Goal: Information Seeking & Learning: Check status

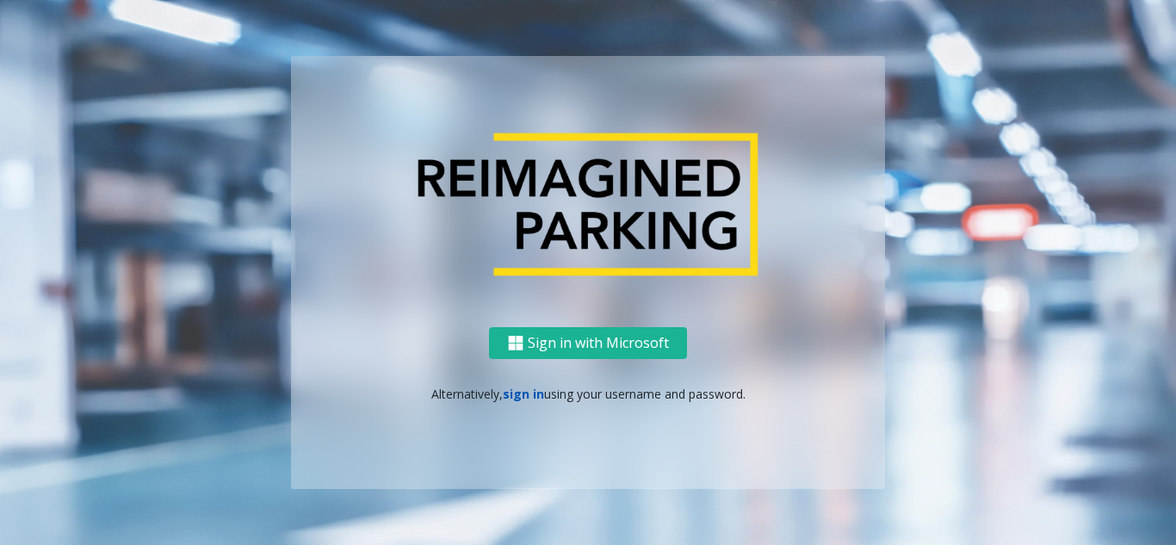
click at [510, 399] on link "sign in" at bounding box center [523, 394] width 41 height 16
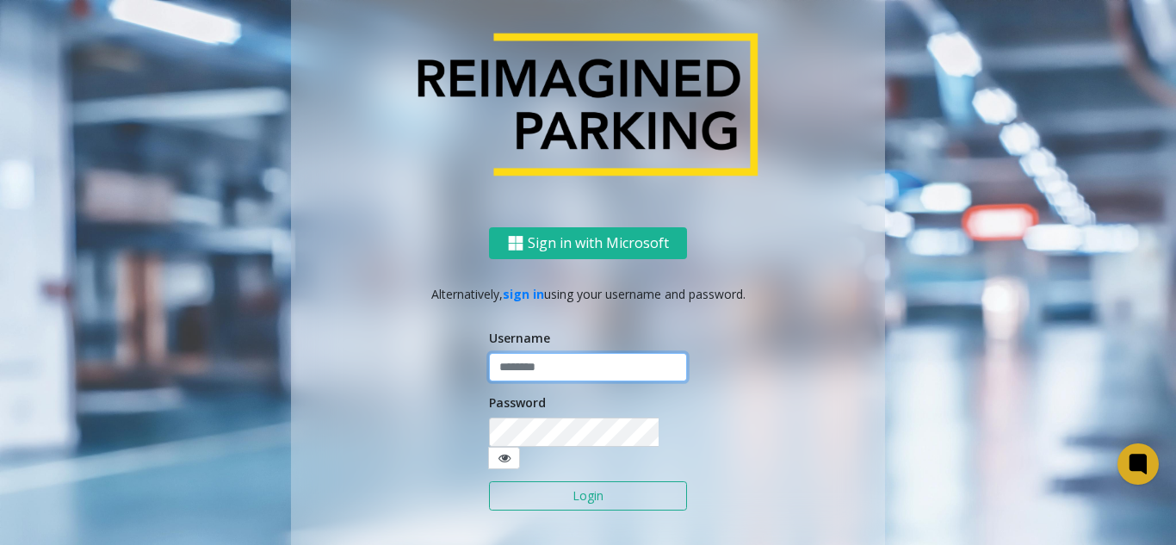
click at [535, 382] on input "text" at bounding box center [588, 367] width 198 height 29
type input "**********"
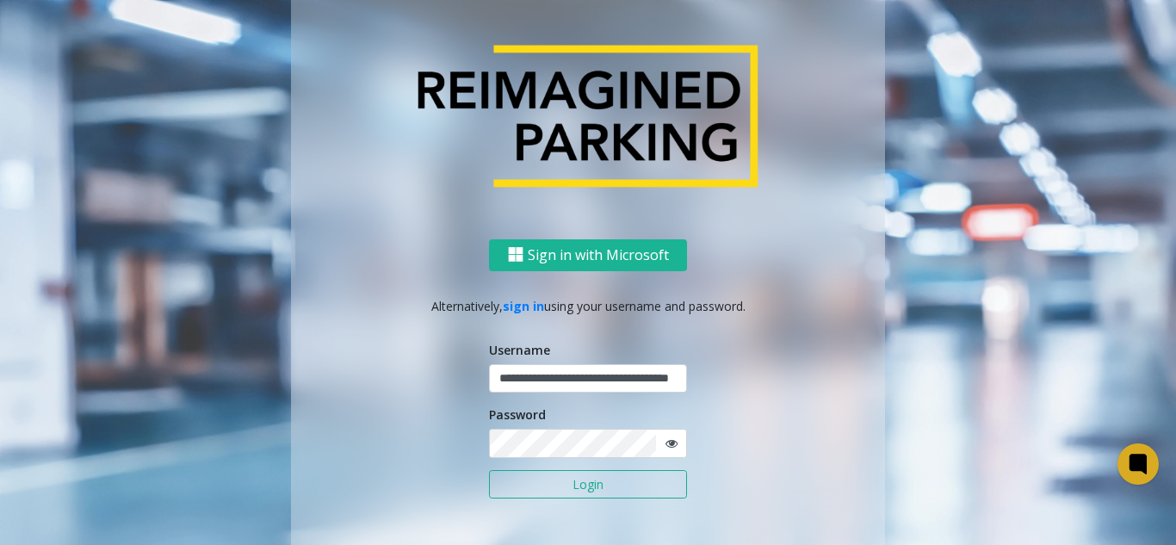
click at [569, 479] on button "Login" at bounding box center [588, 484] width 198 height 29
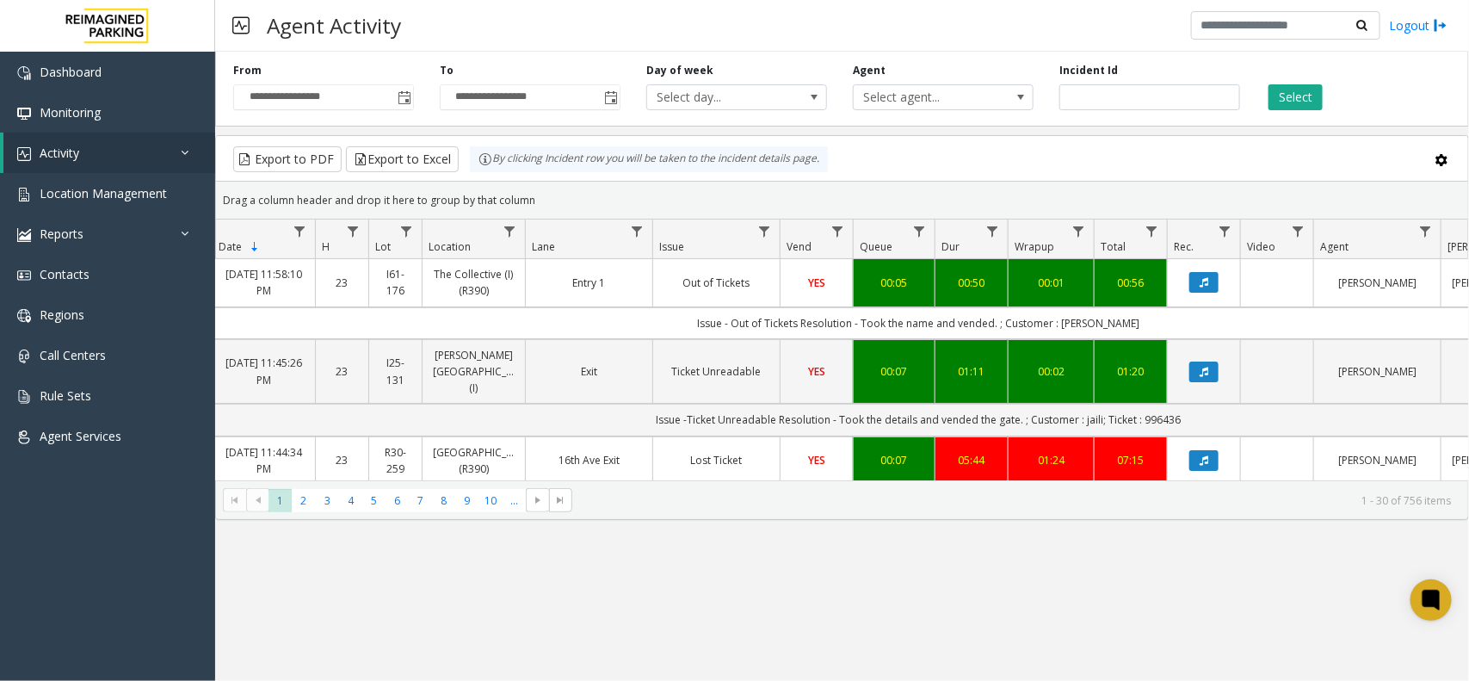
scroll to position [0, 325]
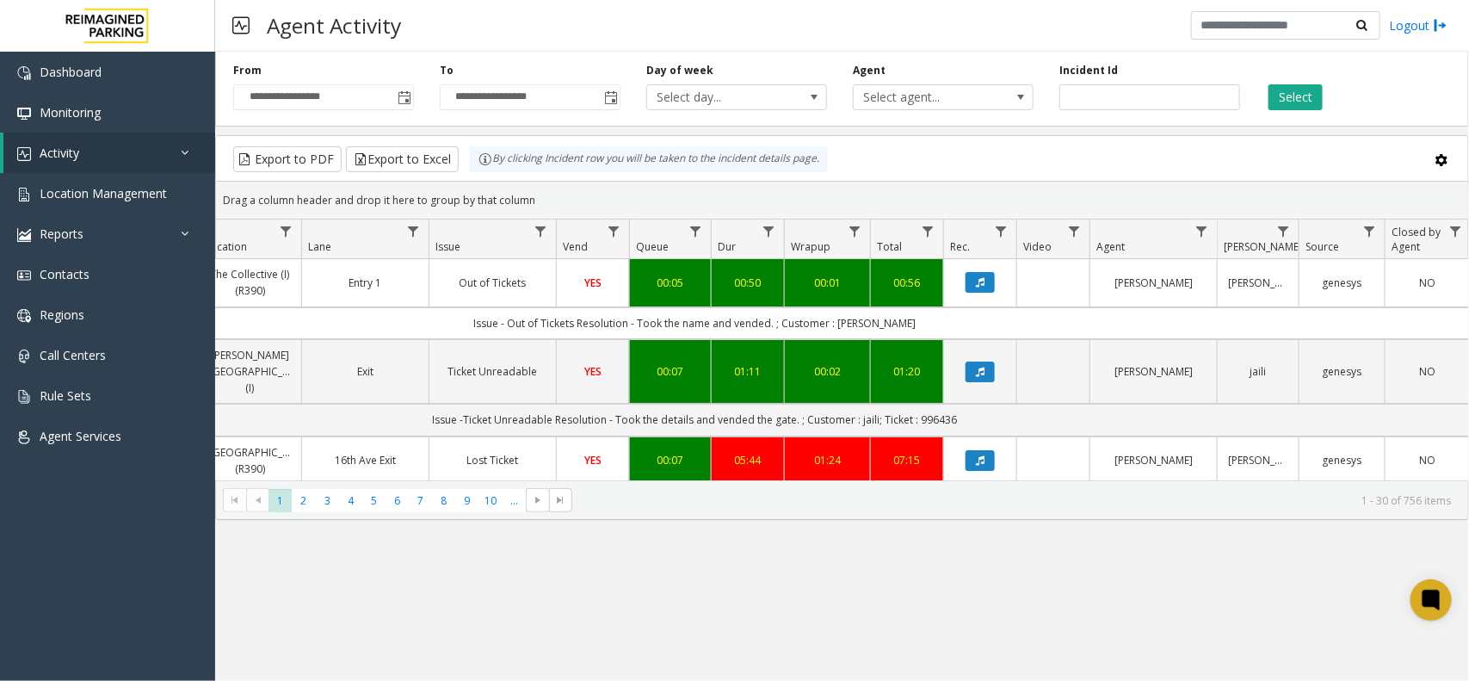
click at [1175, 114] on div "**********" at bounding box center [842, 86] width 1254 height 82
click at [1175, 86] on button "Select" at bounding box center [1296, 97] width 54 height 26
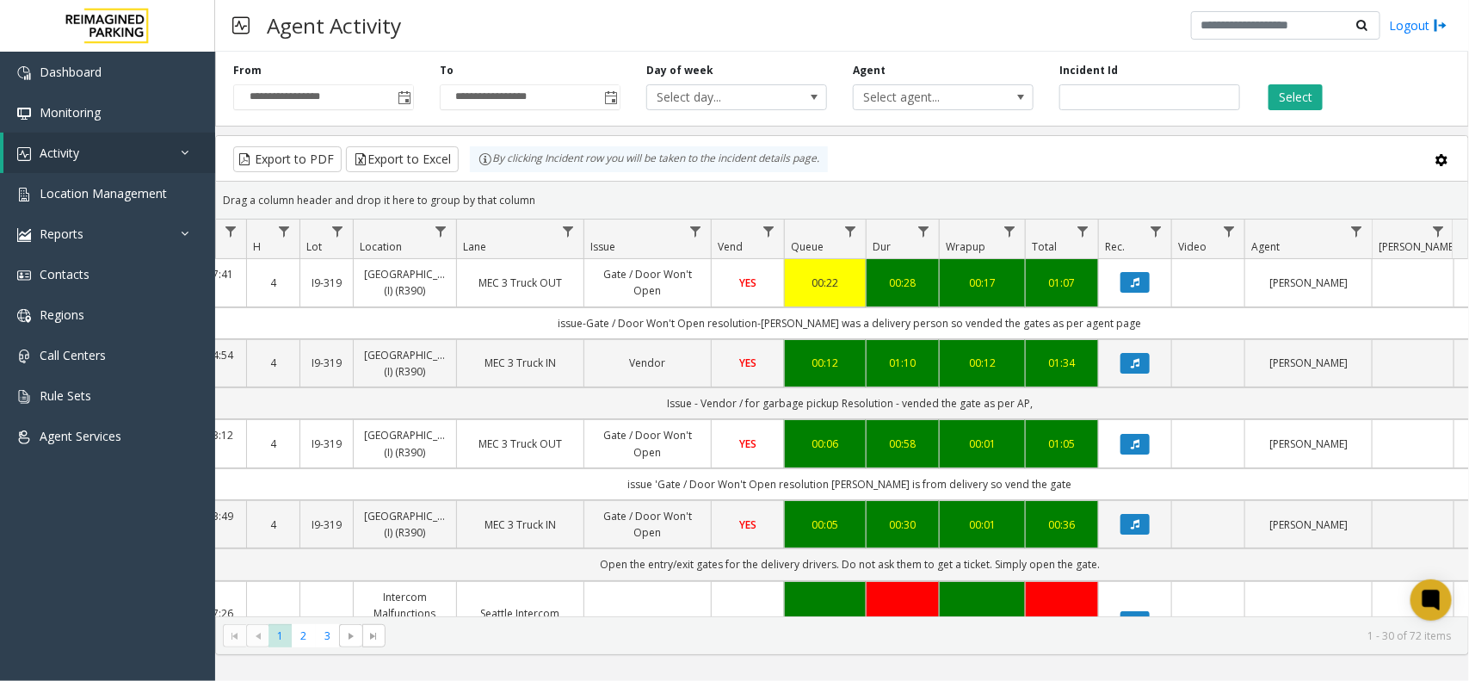
scroll to position [0, 235]
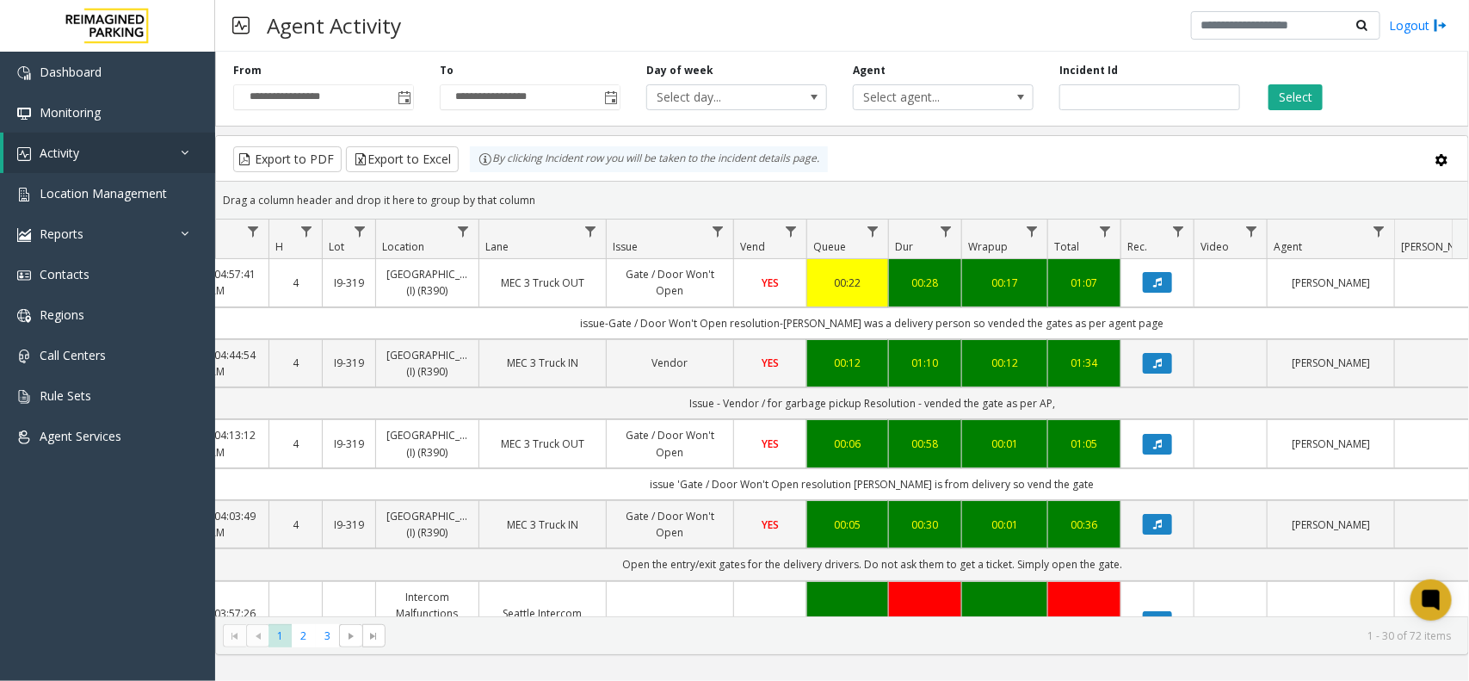
scroll to position [0, 160]
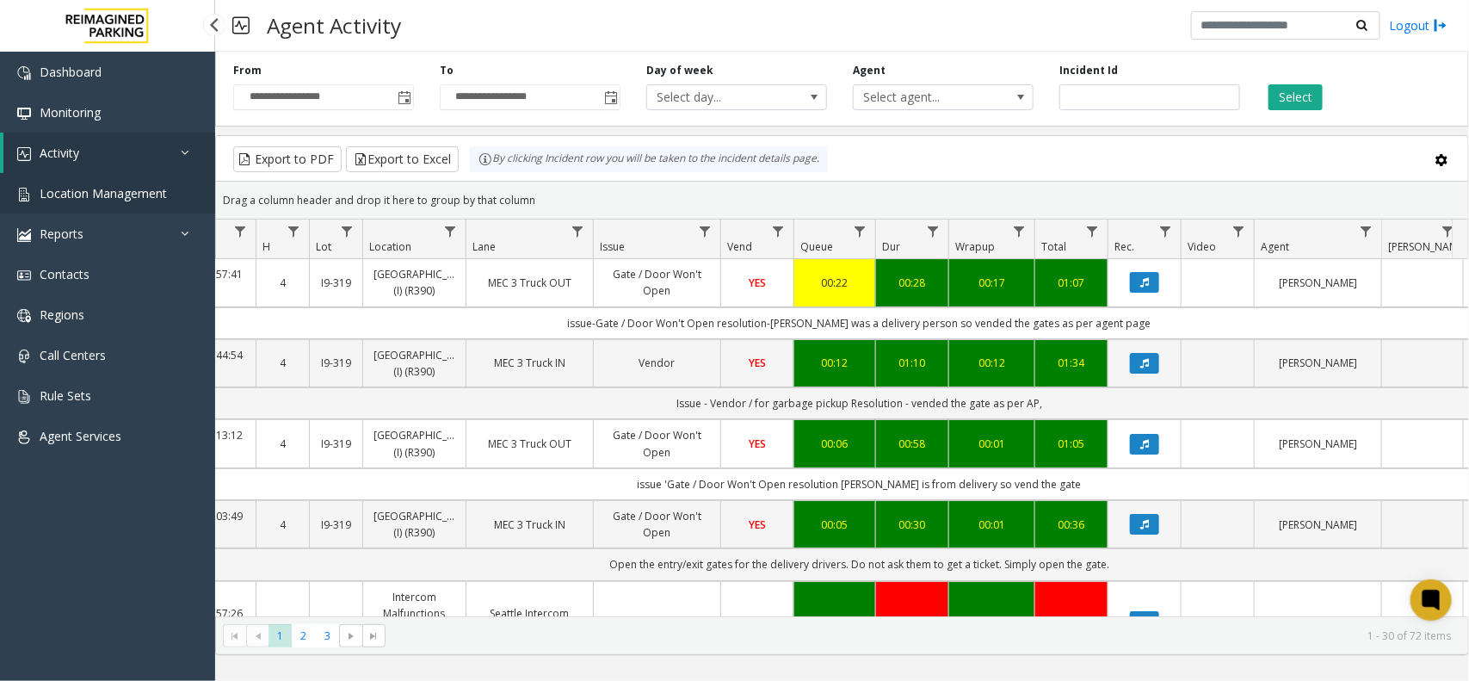
click at [149, 200] on span "Location Management" at bounding box center [103, 193] width 127 height 16
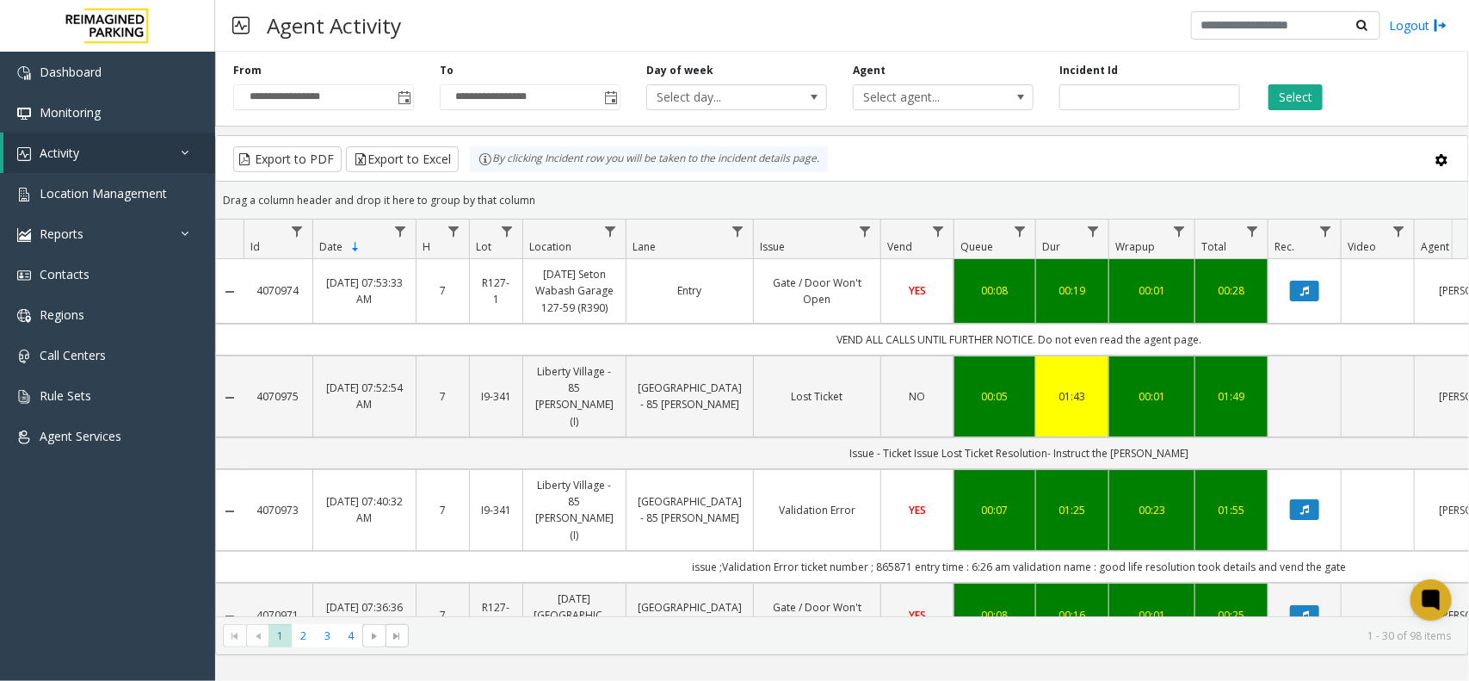
scroll to position [0, 235]
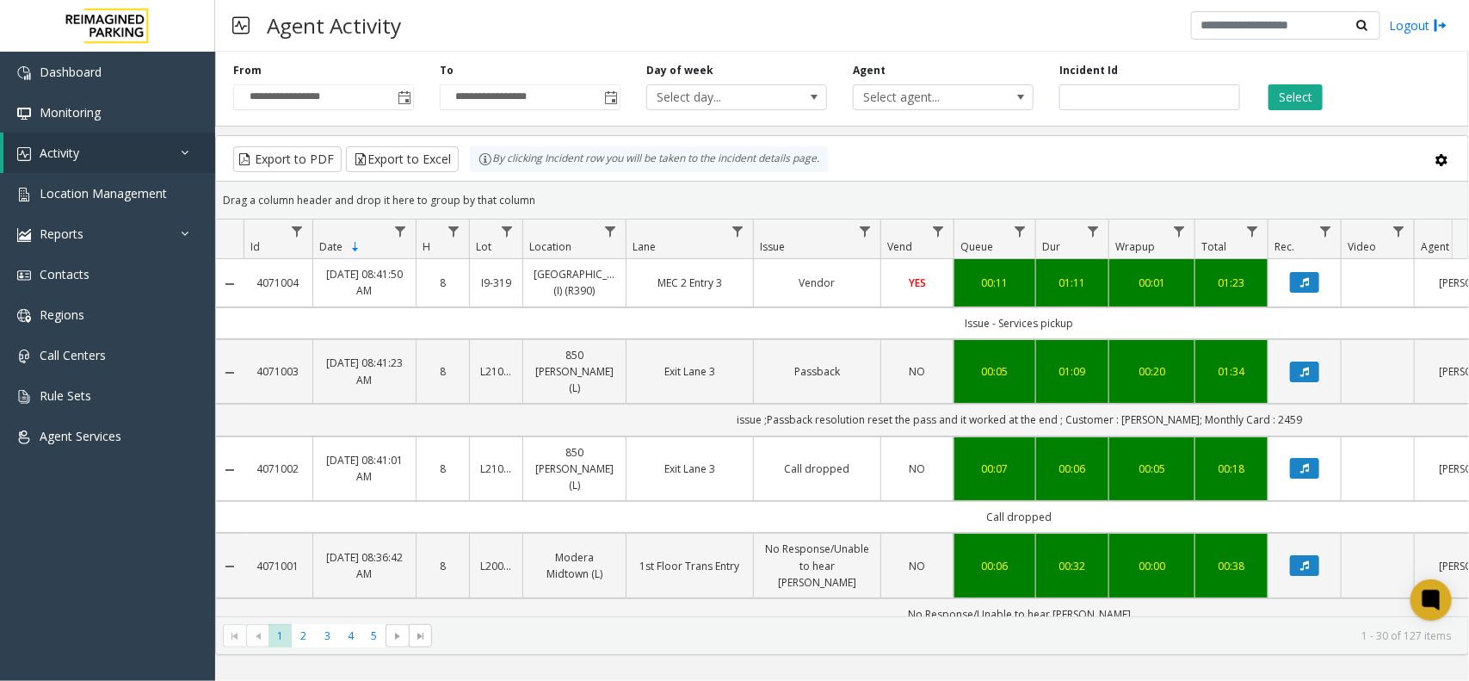
scroll to position [0, 235]
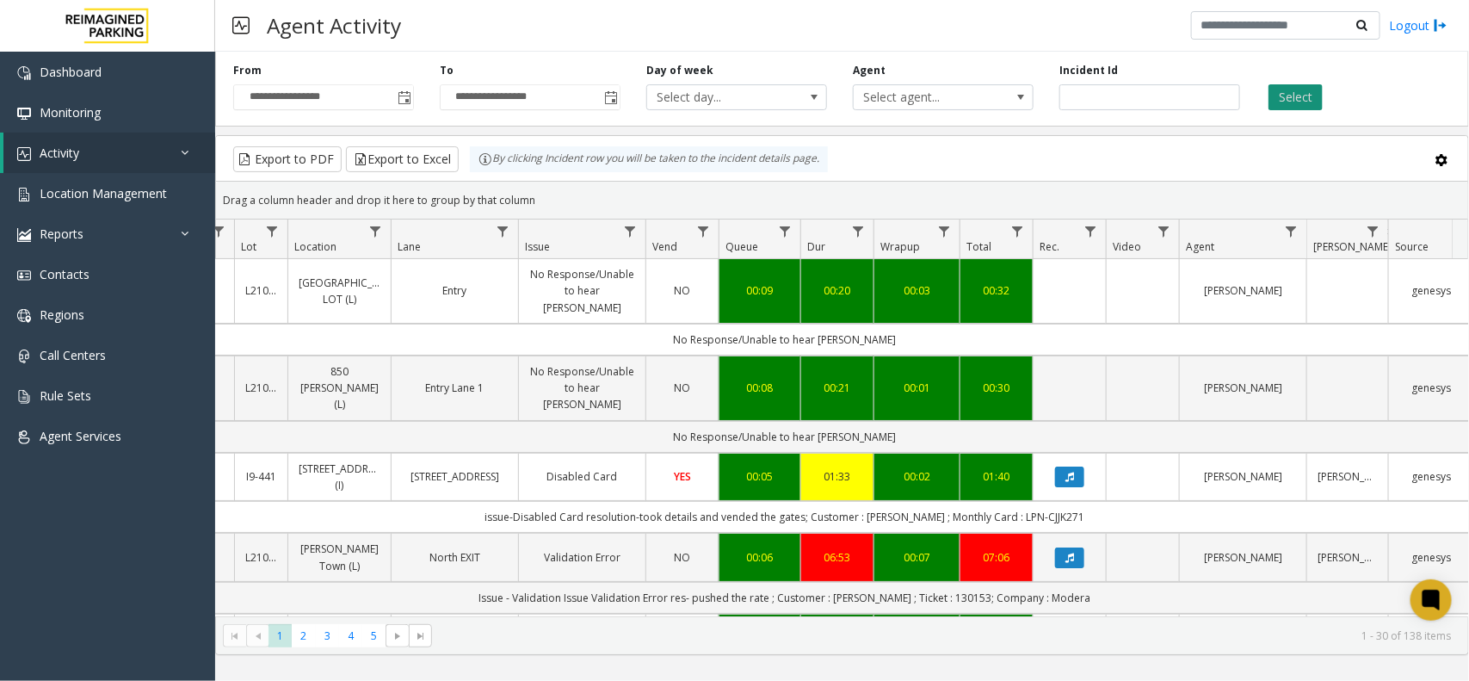
click at [1270, 95] on button "Select" at bounding box center [1296, 97] width 54 height 26
click at [1294, 80] on div "Select" at bounding box center [1356, 86] width 207 height 47
click at [1295, 86] on button "Select" at bounding box center [1296, 97] width 54 height 26
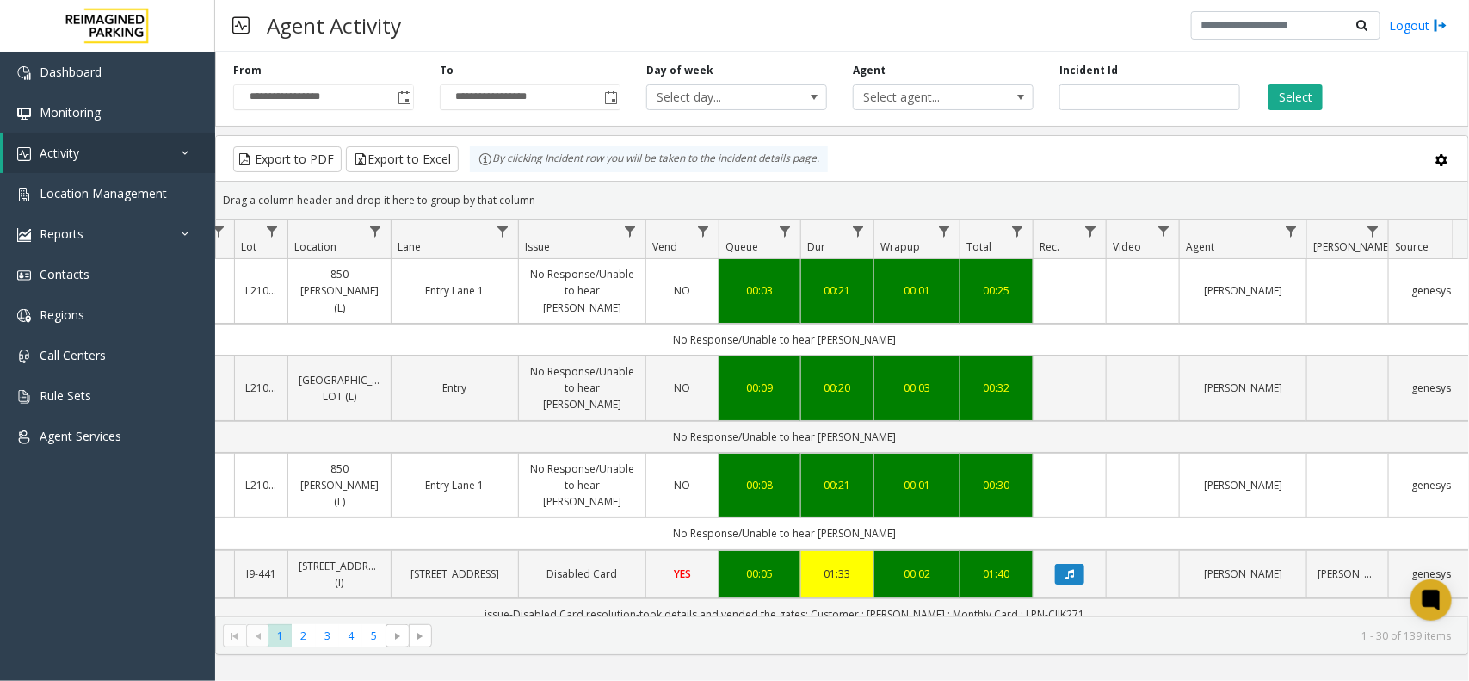
click at [1164, 185] on div "Drag a column header and drop it here to group by that column" at bounding box center [842, 200] width 1252 height 30
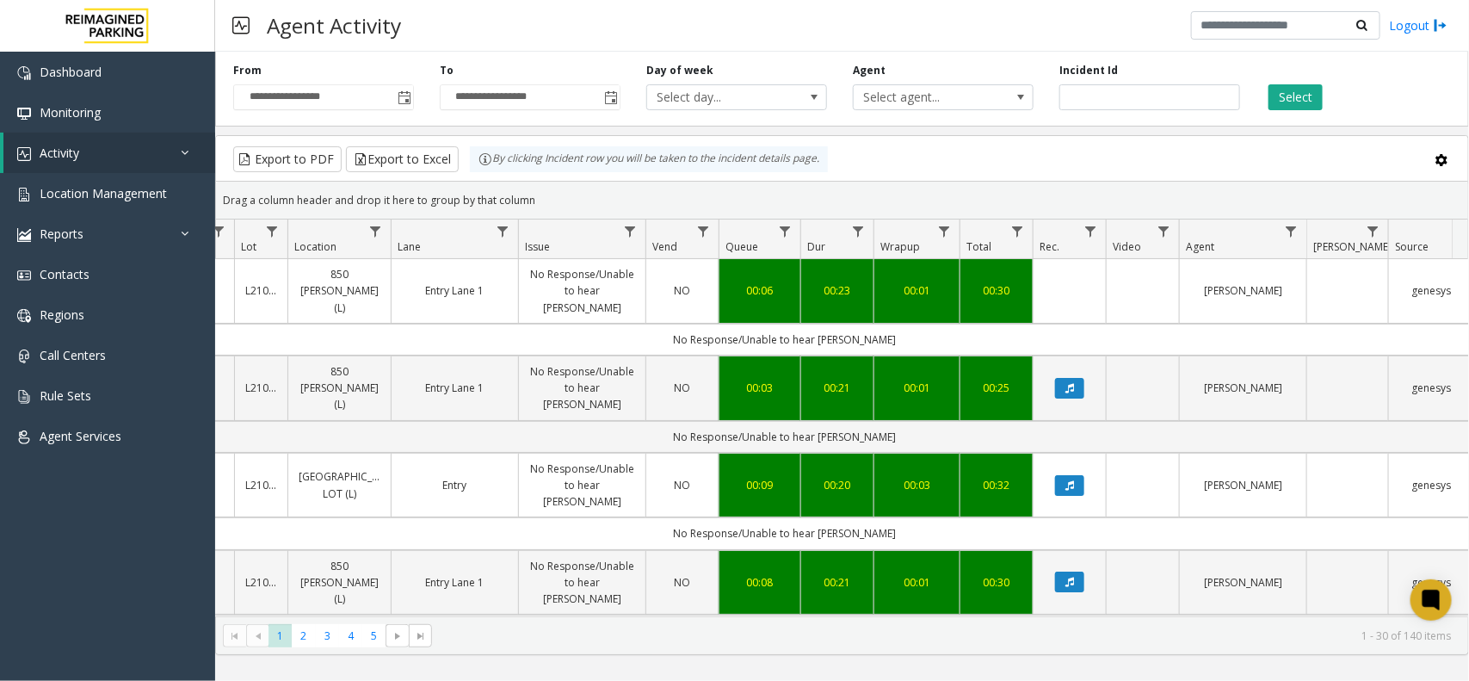
click at [1097, 170] on div "Export to PDF Export to Excel By clicking Incident row you will be taken to the…" at bounding box center [842, 159] width 1223 height 26
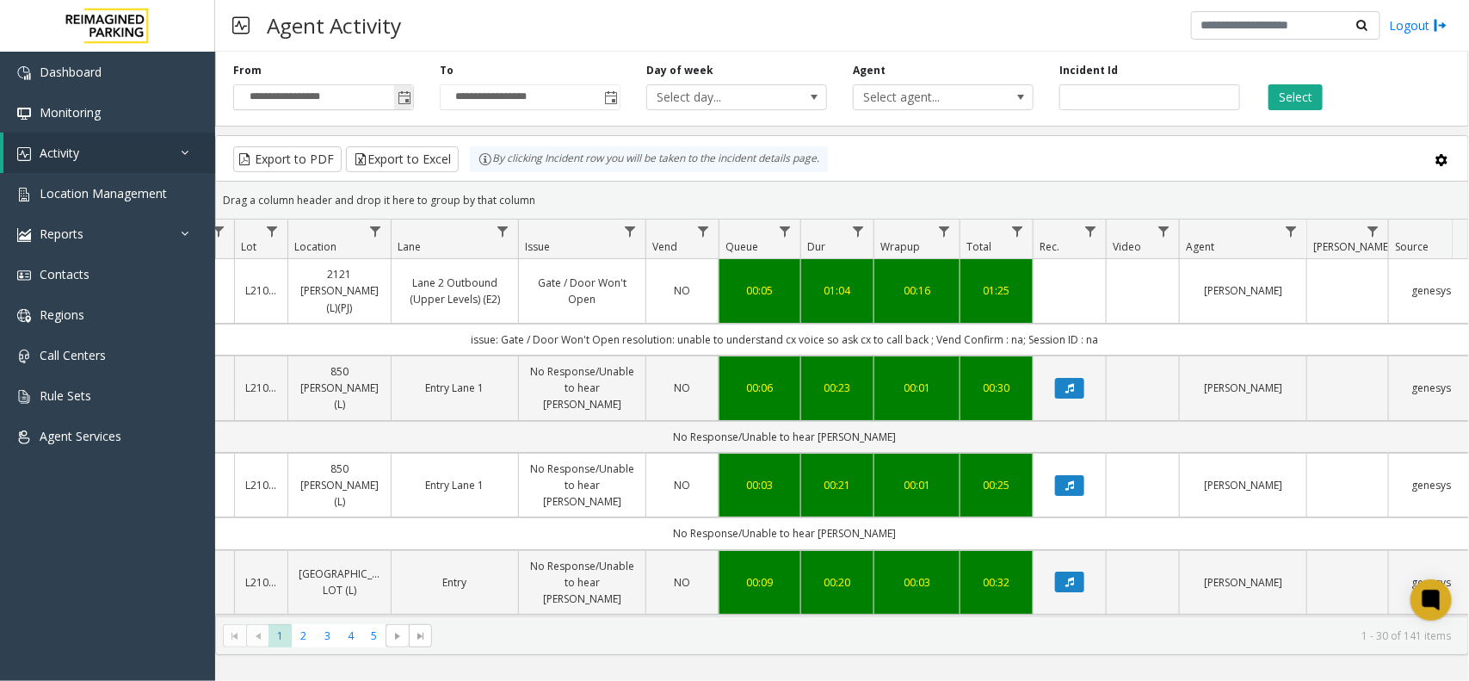
click at [405, 92] on span "Toggle popup" at bounding box center [405, 98] width 14 height 14
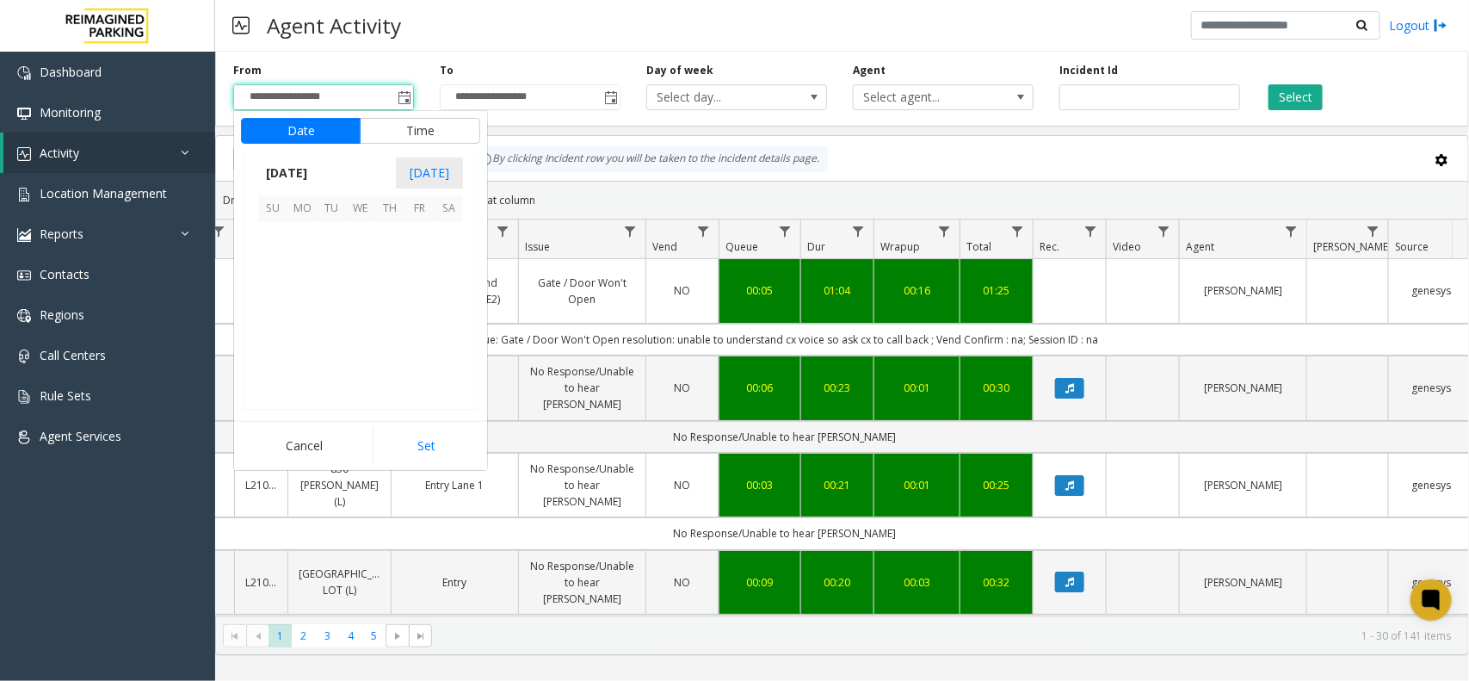
scroll to position [308784, 0]
click at [392, 233] on span "4" at bounding box center [389, 236] width 29 height 29
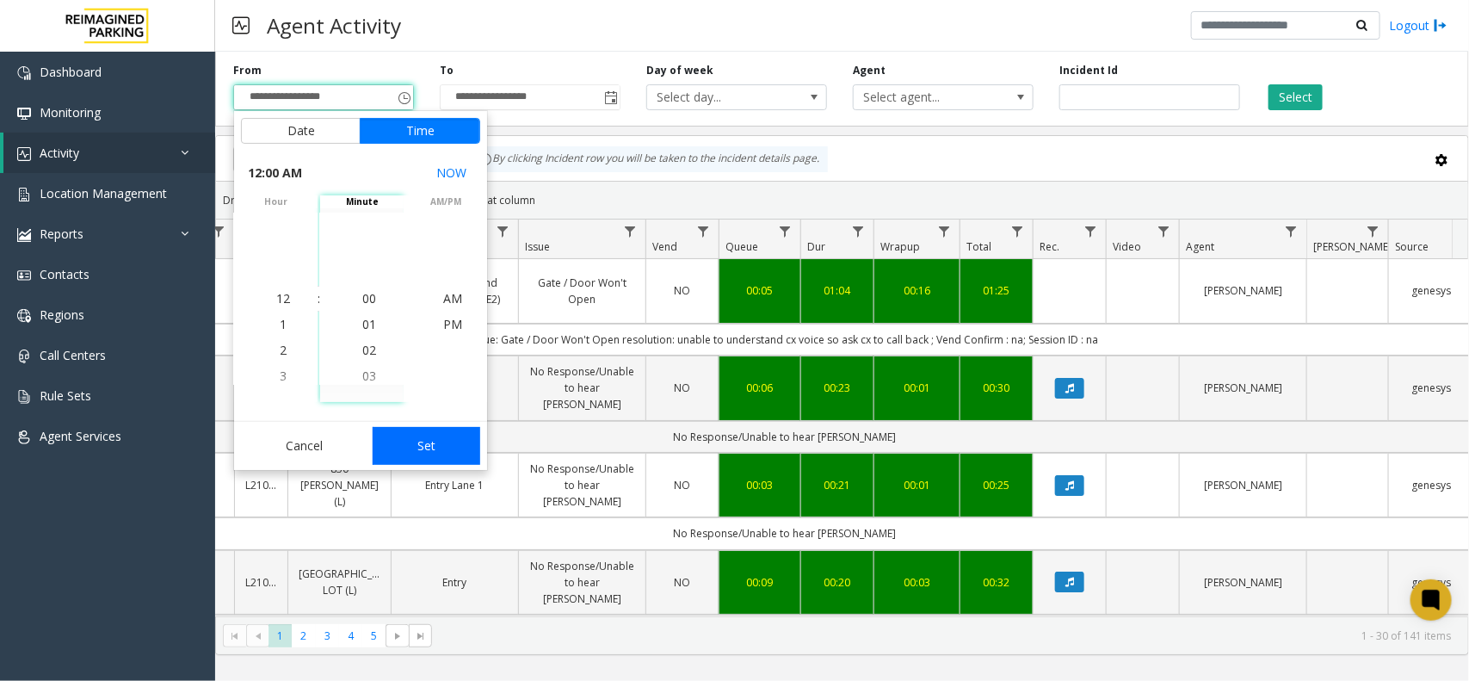
click at [406, 429] on button "Set" at bounding box center [427, 446] width 108 height 38
type input "**********"
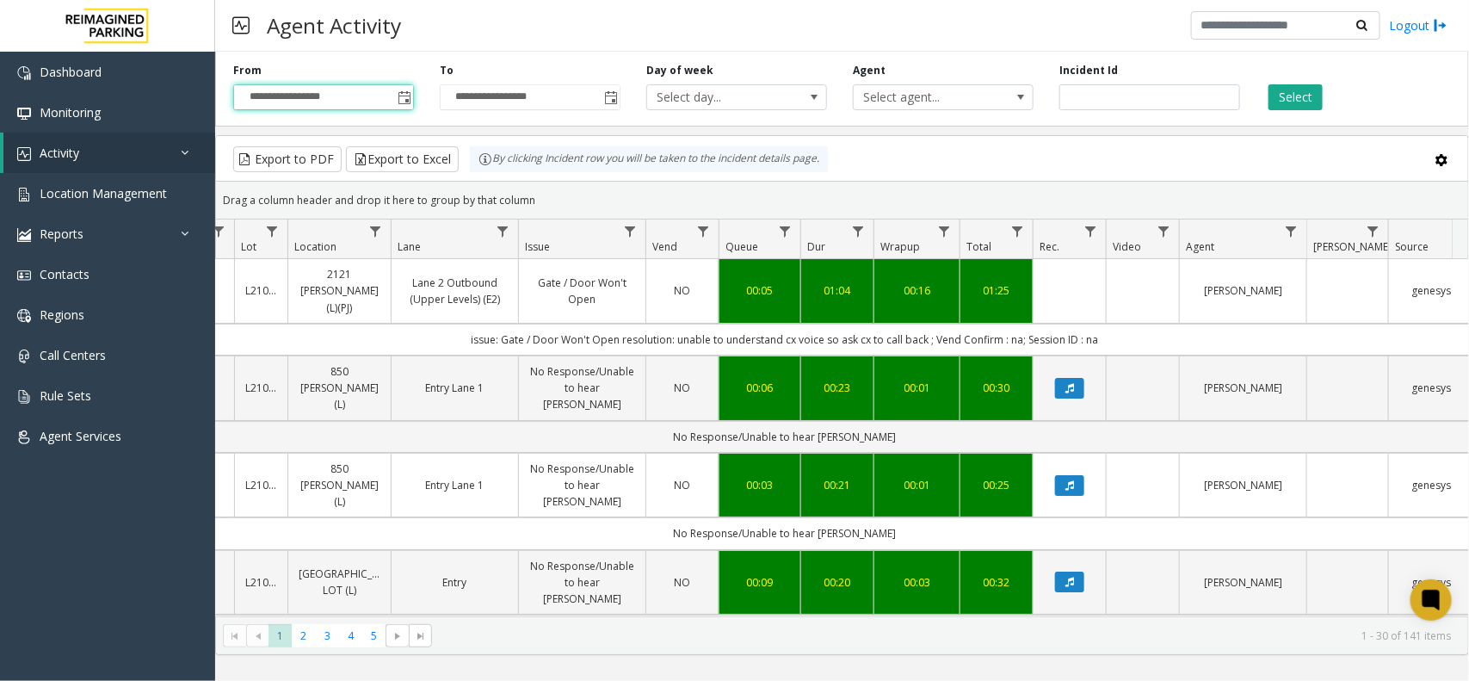
click at [1255, 103] on div "Select" at bounding box center [1356, 86] width 207 height 47
click at [1265, 99] on div "Select" at bounding box center [1356, 86] width 207 height 47
click at [1276, 96] on button "Select" at bounding box center [1296, 97] width 54 height 26
click at [987, 96] on span "Select agent..." at bounding box center [925, 97] width 143 height 24
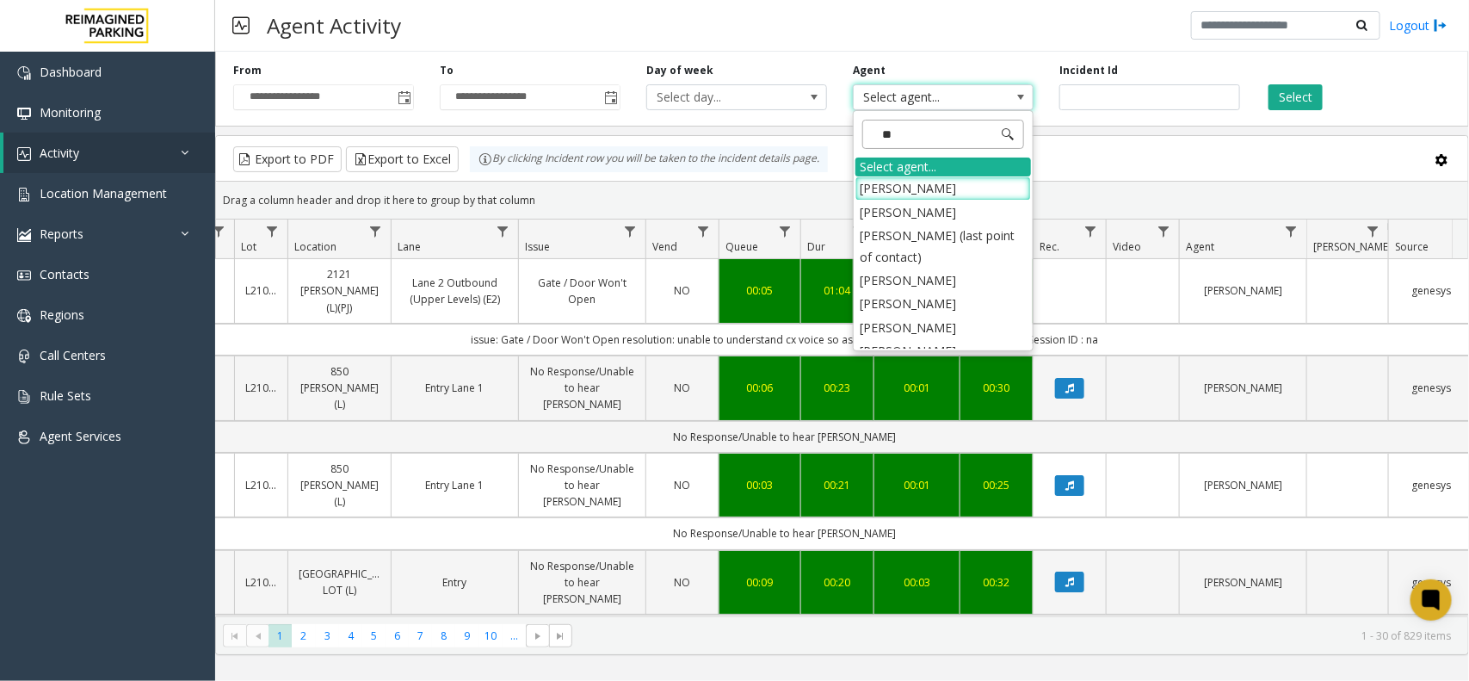
type input "*"
type input "****"
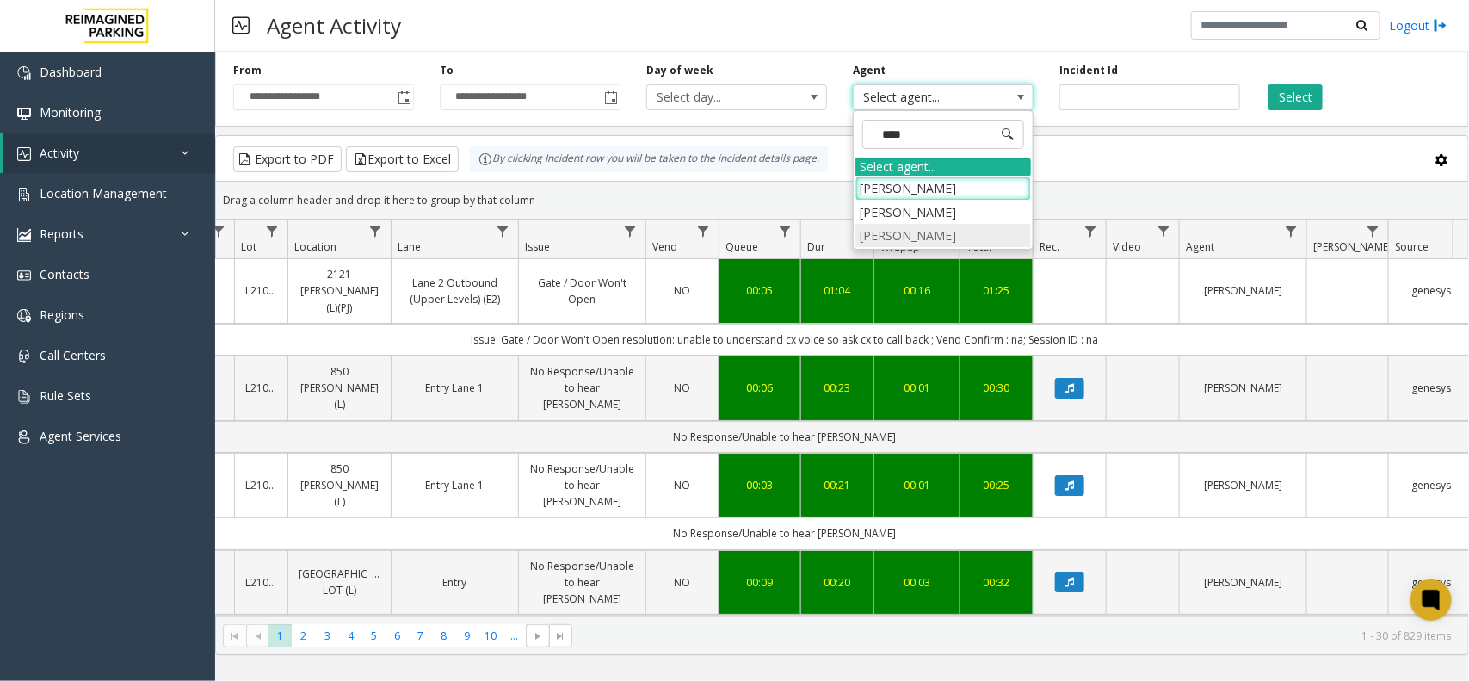
click at [974, 237] on li "[PERSON_NAME]" at bounding box center [944, 235] width 176 height 23
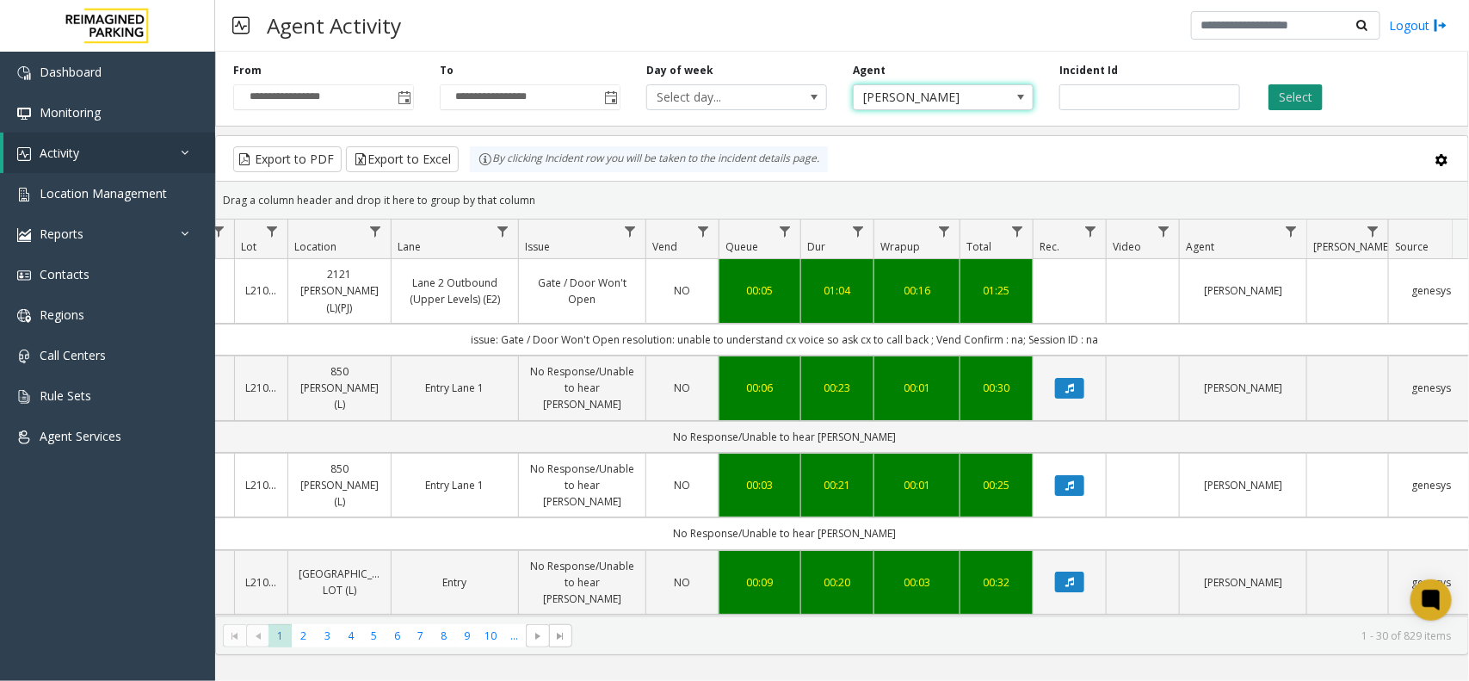
click at [1270, 89] on button "Select" at bounding box center [1296, 97] width 54 height 26
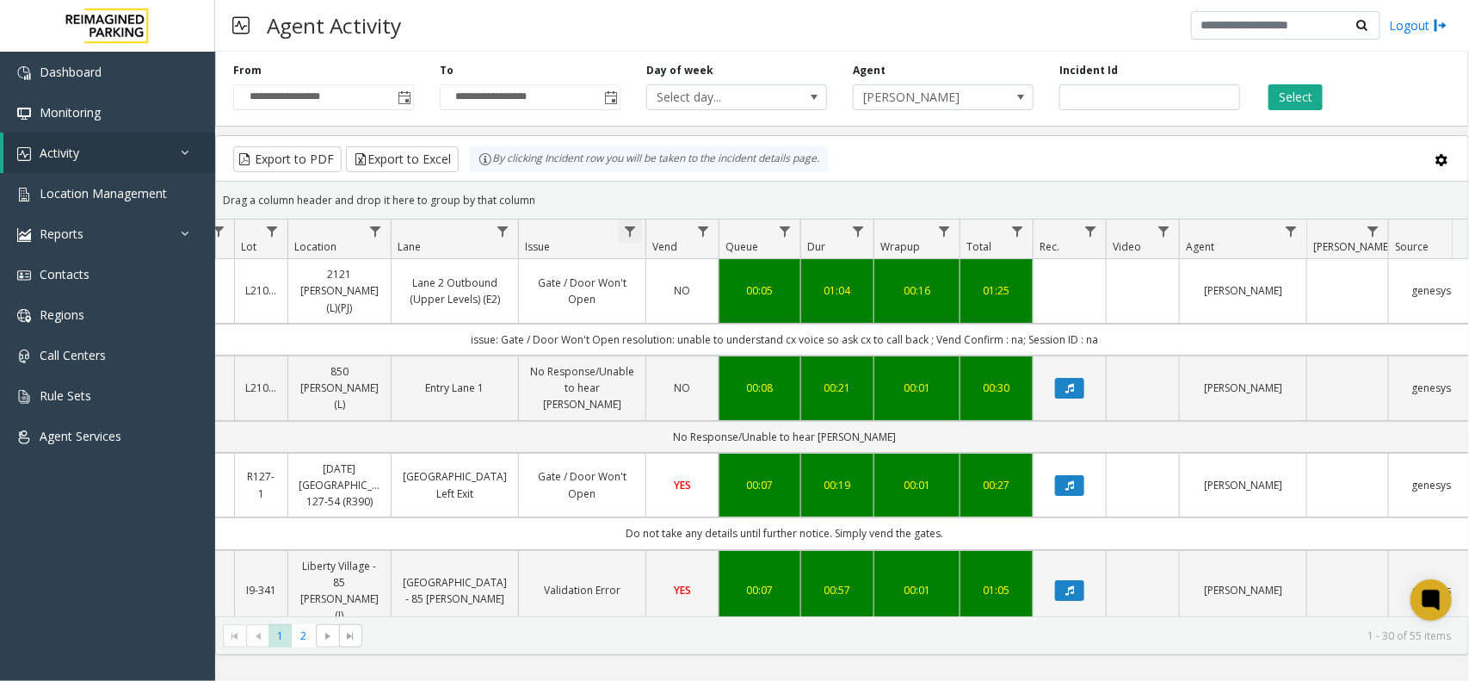
click at [631, 229] on span "Data table" at bounding box center [630, 232] width 14 height 14
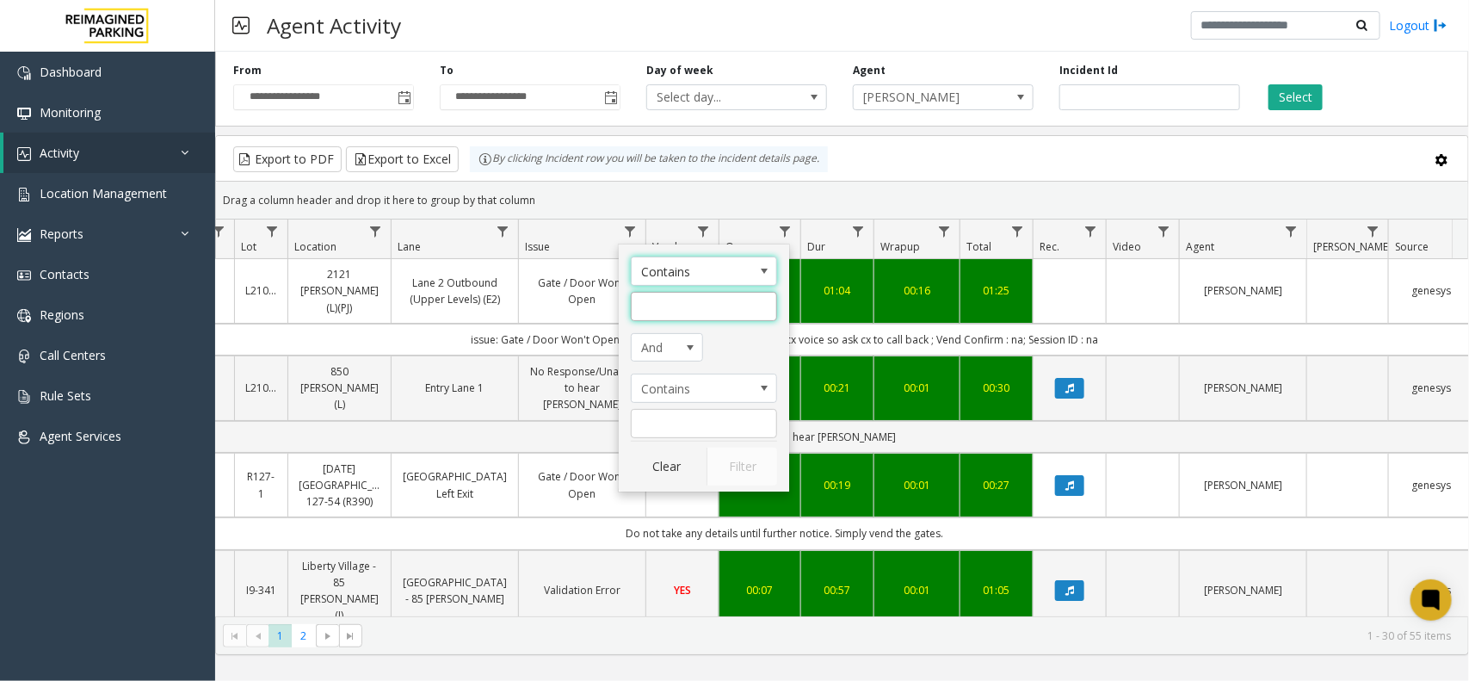
click at [672, 317] on input "Issue Filter" at bounding box center [704, 306] width 146 height 29
type input "******"
click at [734, 467] on button "Filter" at bounding box center [742, 467] width 71 height 38
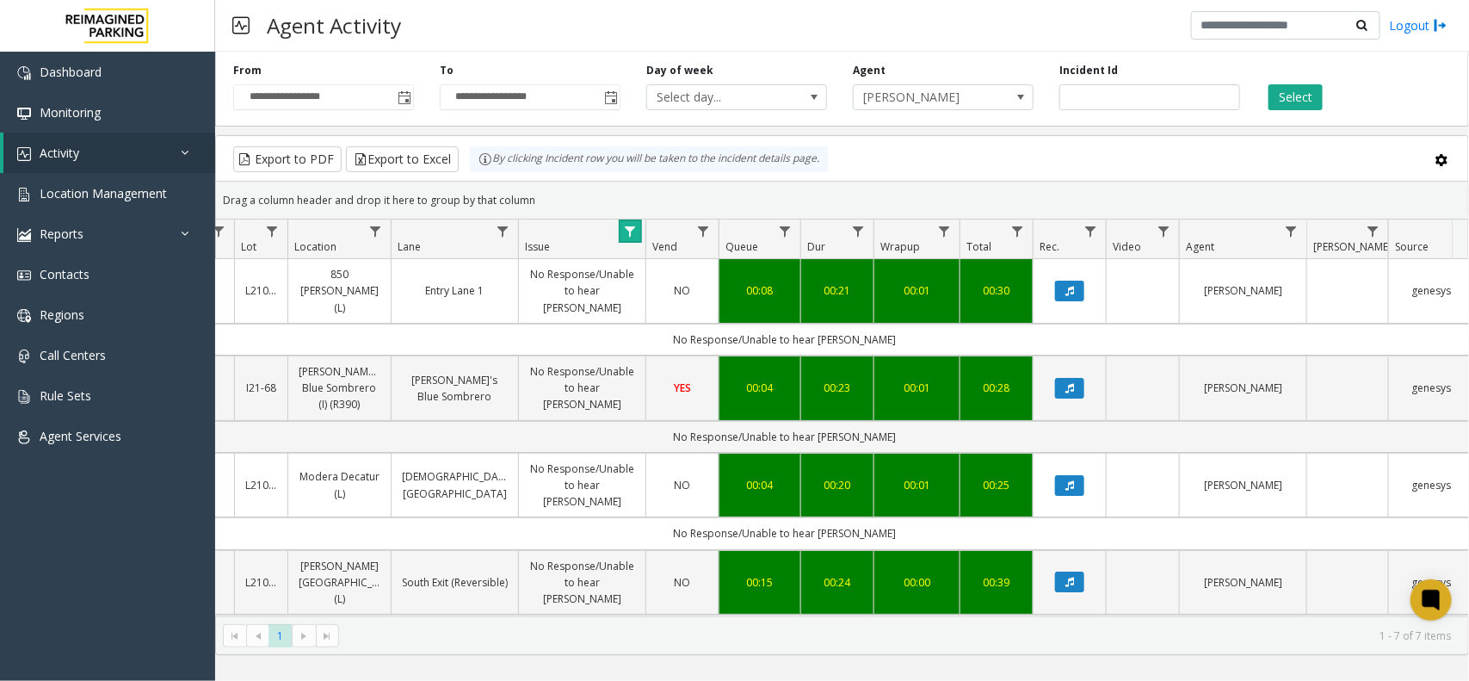
scroll to position [294, 235]
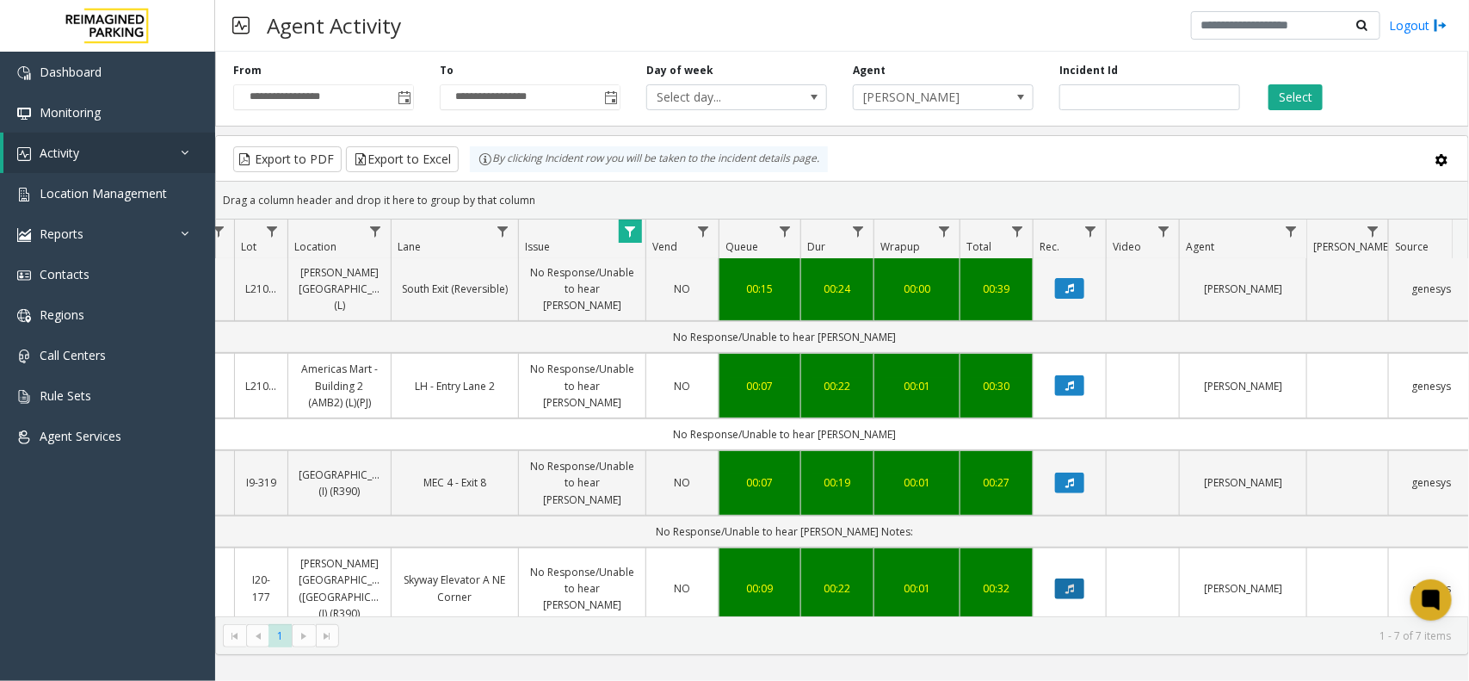
click at [1078, 578] on button "Data table" at bounding box center [1069, 588] width 29 height 21
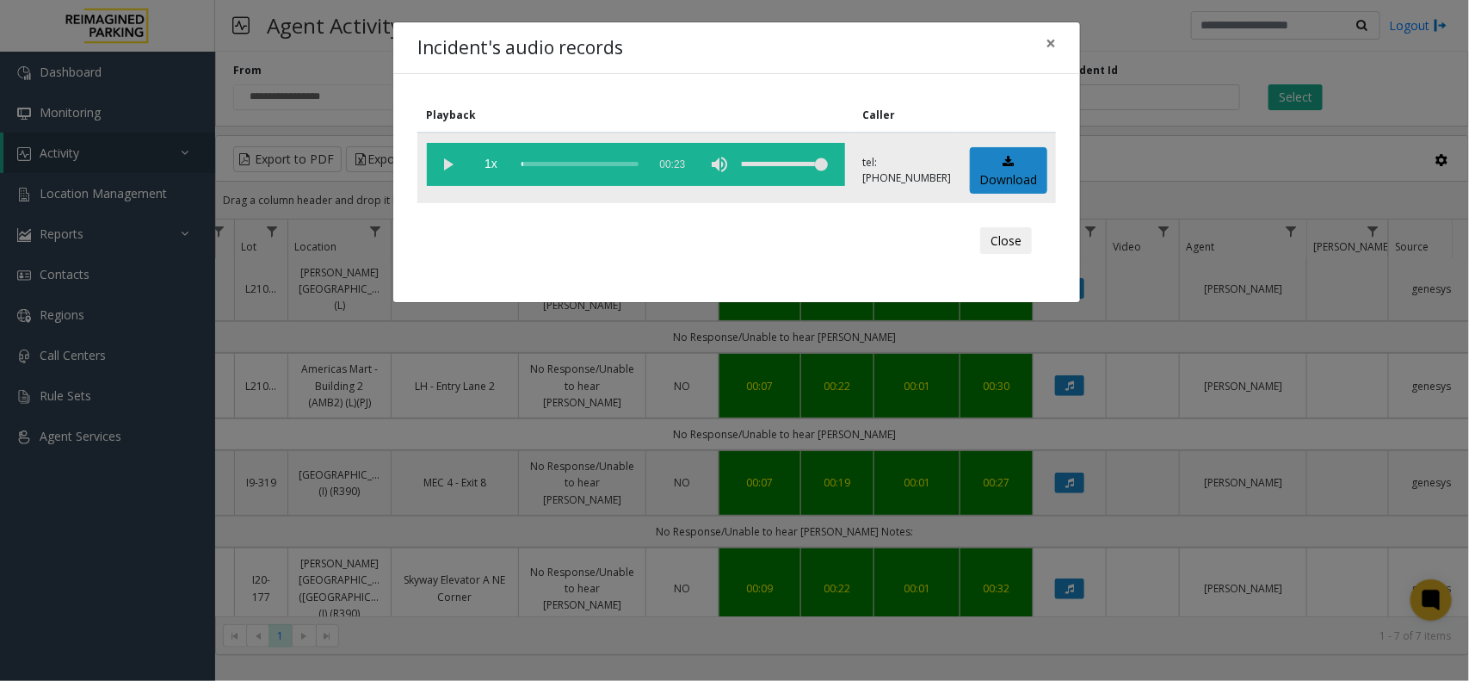
click at [449, 165] on vg-play-pause at bounding box center [448, 164] width 43 height 43
click at [448, 164] on vg-play-pause at bounding box center [448, 164] width 43 height 43
click at [1060, 37] on button "×" at bounding box center [1051, 43] width 34 height 42
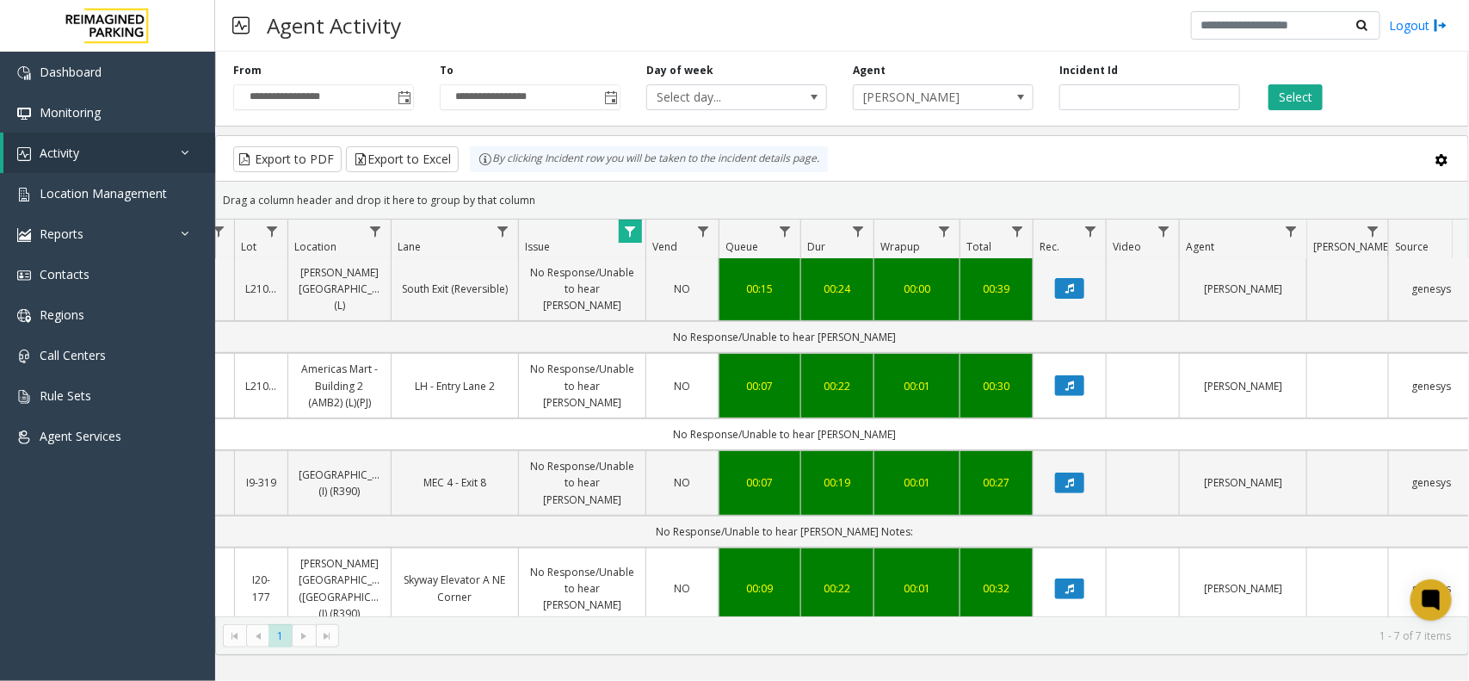
scroll to position [0, 0]
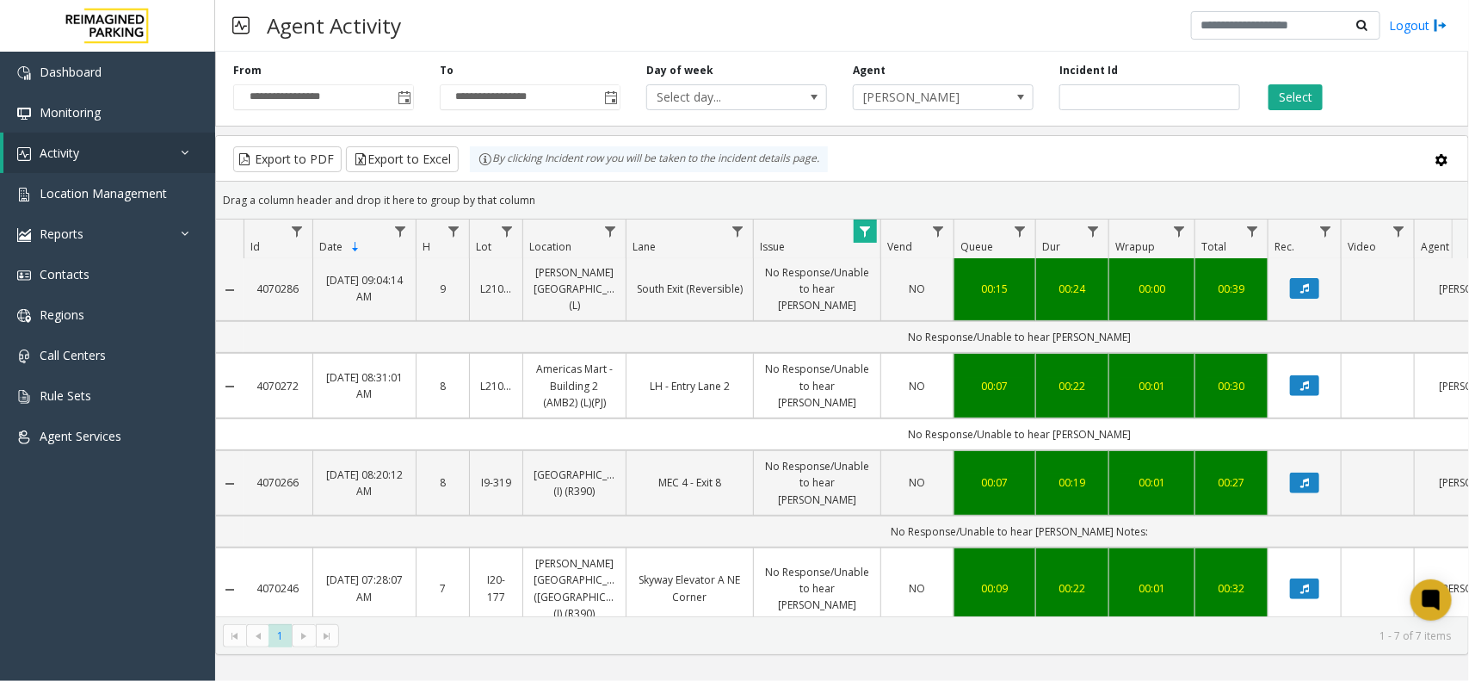
copy link "4070246"
drag, startPoint x: 304, startPoint y: 535, endPoint x: 251, endPoint y: 535, distance: 52.5
click at [251, 547] on td "4070246" at bounding box center [278, 588] width 69 height 82
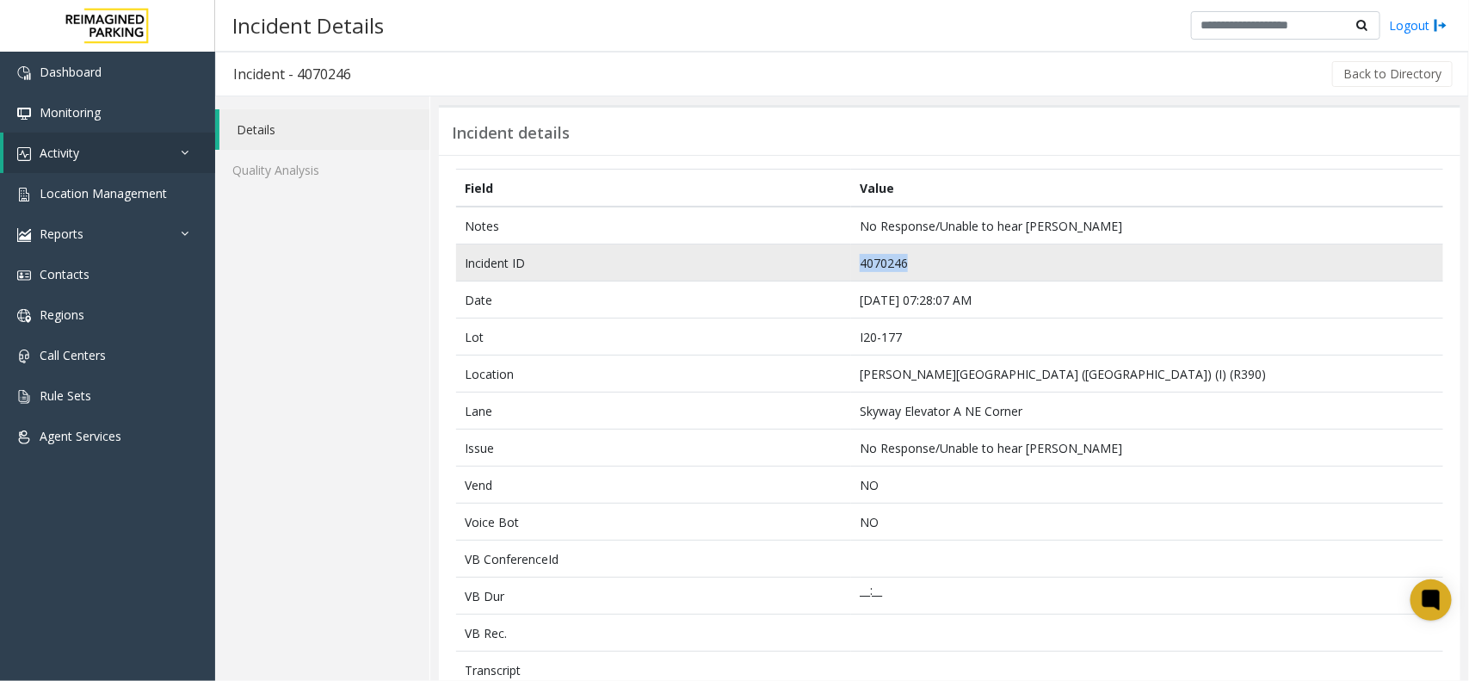
copy tr "4070246"
drag, startPoint x: 930, startPoint y: 267, endPoint x: 823, endPoint y: 257, distance: 107.2
click at [823, 257] on tr "Incident ID 4070246" at bounding box center [949, 262] width 987 height 37
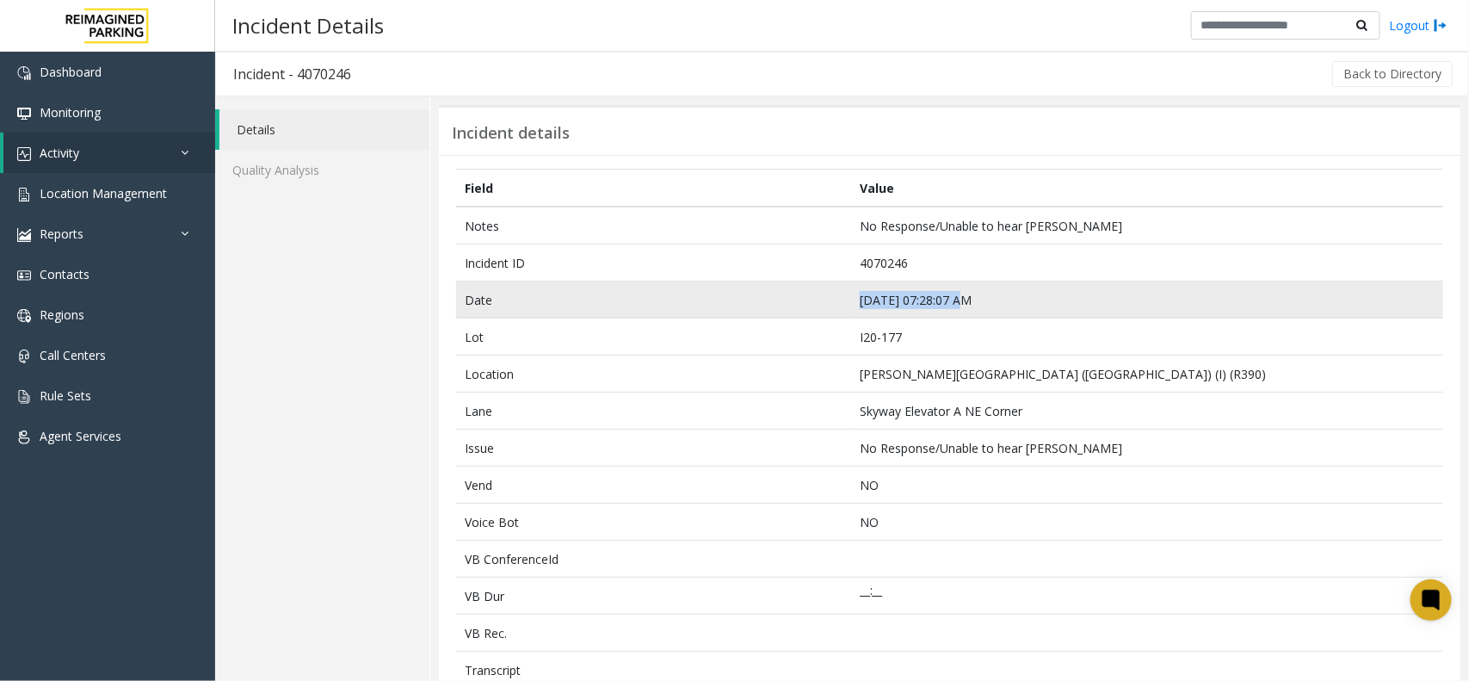
copy tr "Sep 4 07:28:07 AM"
drag, startPoint x: 975, startPoint y: 304, endPoint x: 815, endPoint y: 297, distance: 160.2
click at [815, 297] on tr "Date Sep 4 07:28:07 AM" at bounding box center [949, 299] width 987 height 37
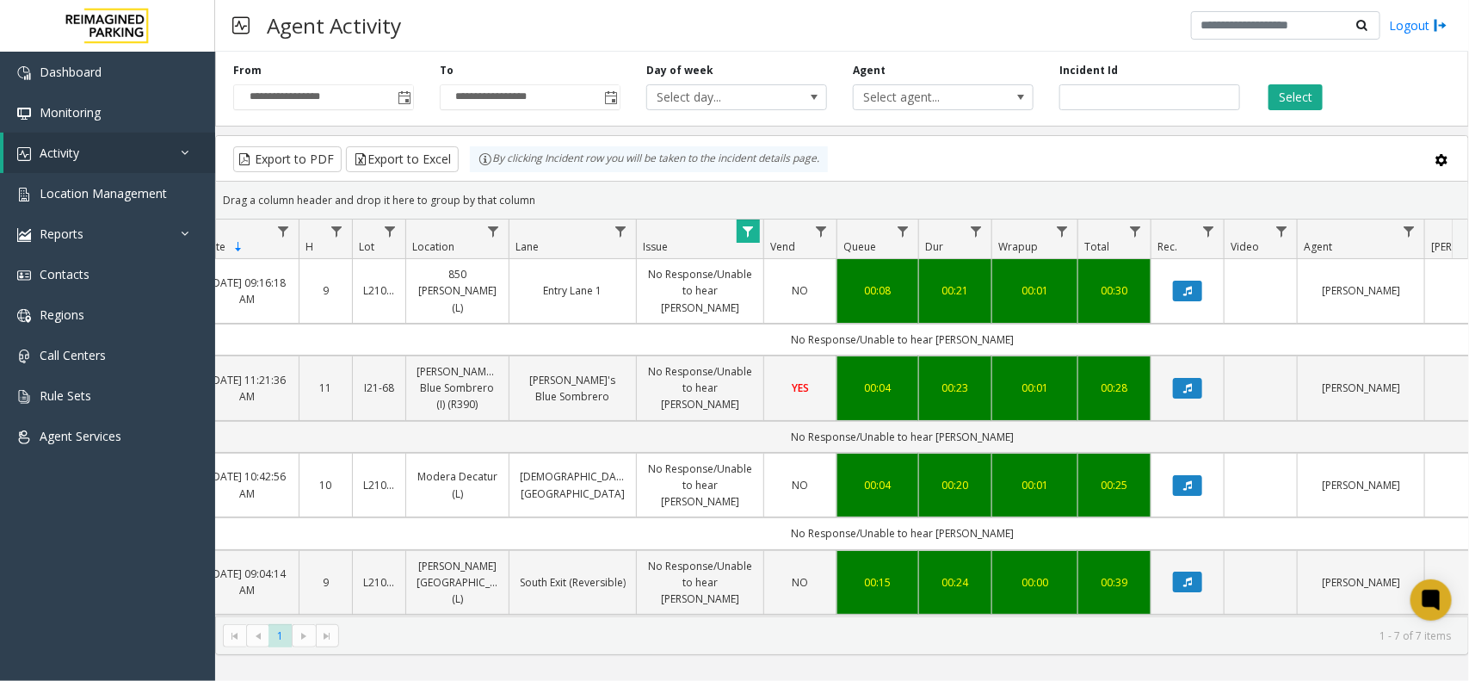
scroll to position [0, 174]
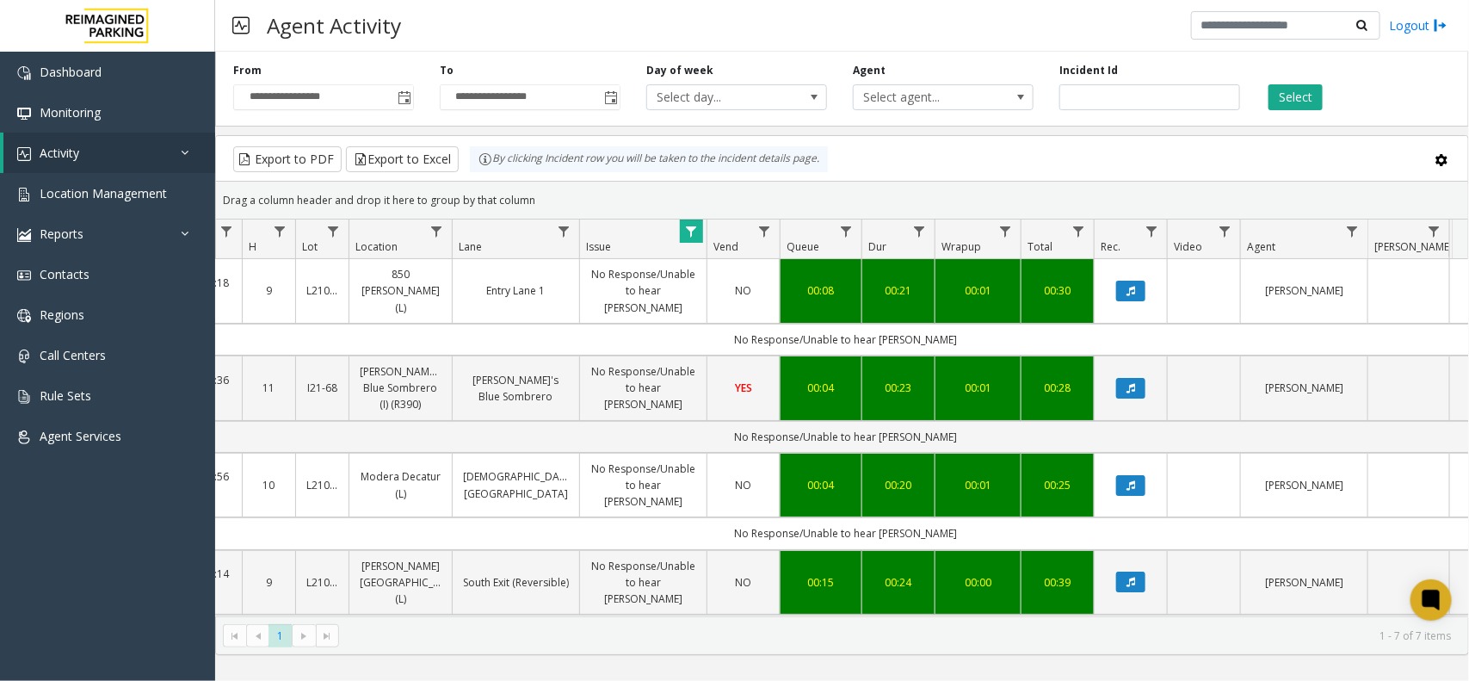
click at [689, 232] on span "Data table" at bounding box center [691, 232] width 14 height 14
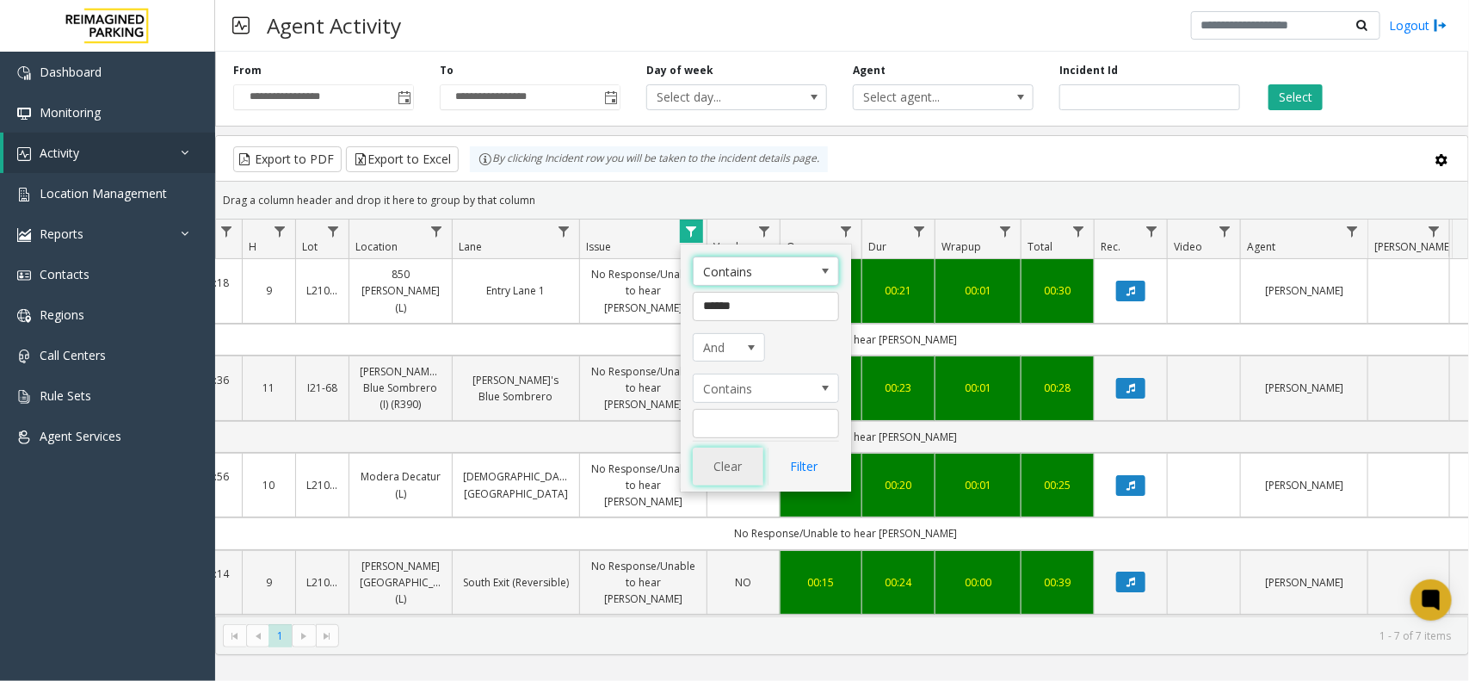
click at [732, 478] on button "Clear" at bounding box center [728, 467] width 71 height 38
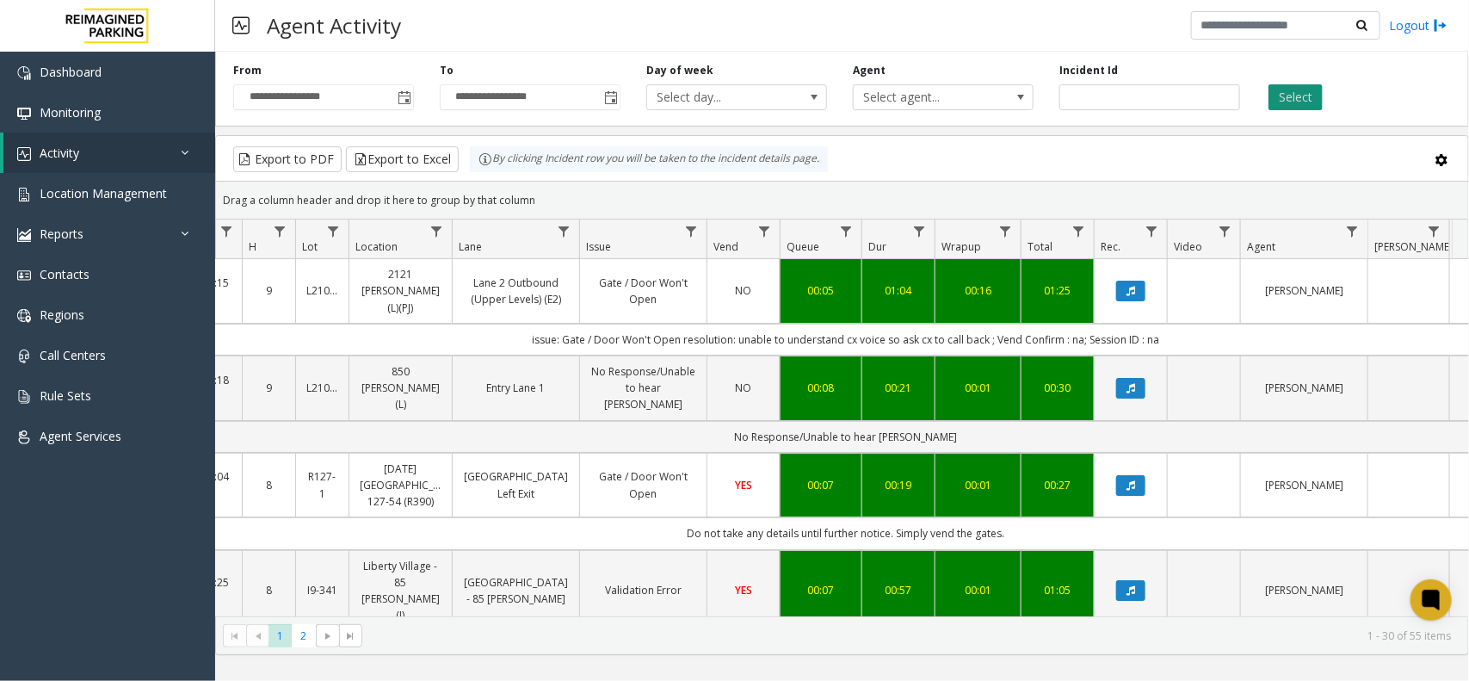
click at [1307, 97] on button "Select" at bounding box center [1296, 97] width 54 height 26
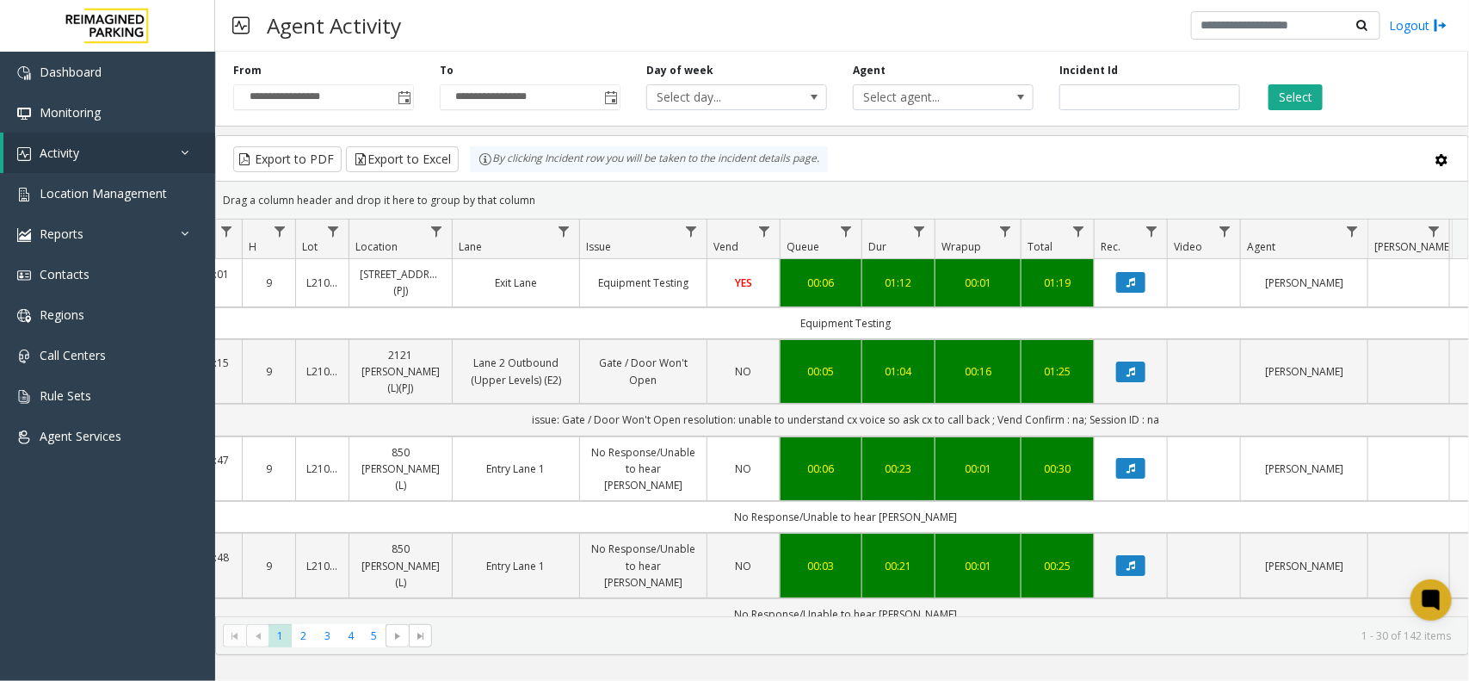
drag, startPoint x: 553, startPoint y: 191, endPoint x: 460, endPoint y: 164, distance: 96.1
click at [460, 164] on kendo-grid "Export to PDF Export to Excel By clicking Incident row you will be taken to the…" at bounding box center [842, 395] width 1254 height 520
click at [551, 189] on div "Drag a column header and drop it here to group by that column" at bounding box center [842, 200] width 1252 height 30
drag, startPoint x: 534, startPoint y: 196, endPoint x: 471, endPoint y: 178, distance: 65.4
click at [471, 178] on kendo-grid "Export to PDF Export to Excel By clicking Incident row you will be taken to the…" at bounding box center [842, 395] width 1254 height 520
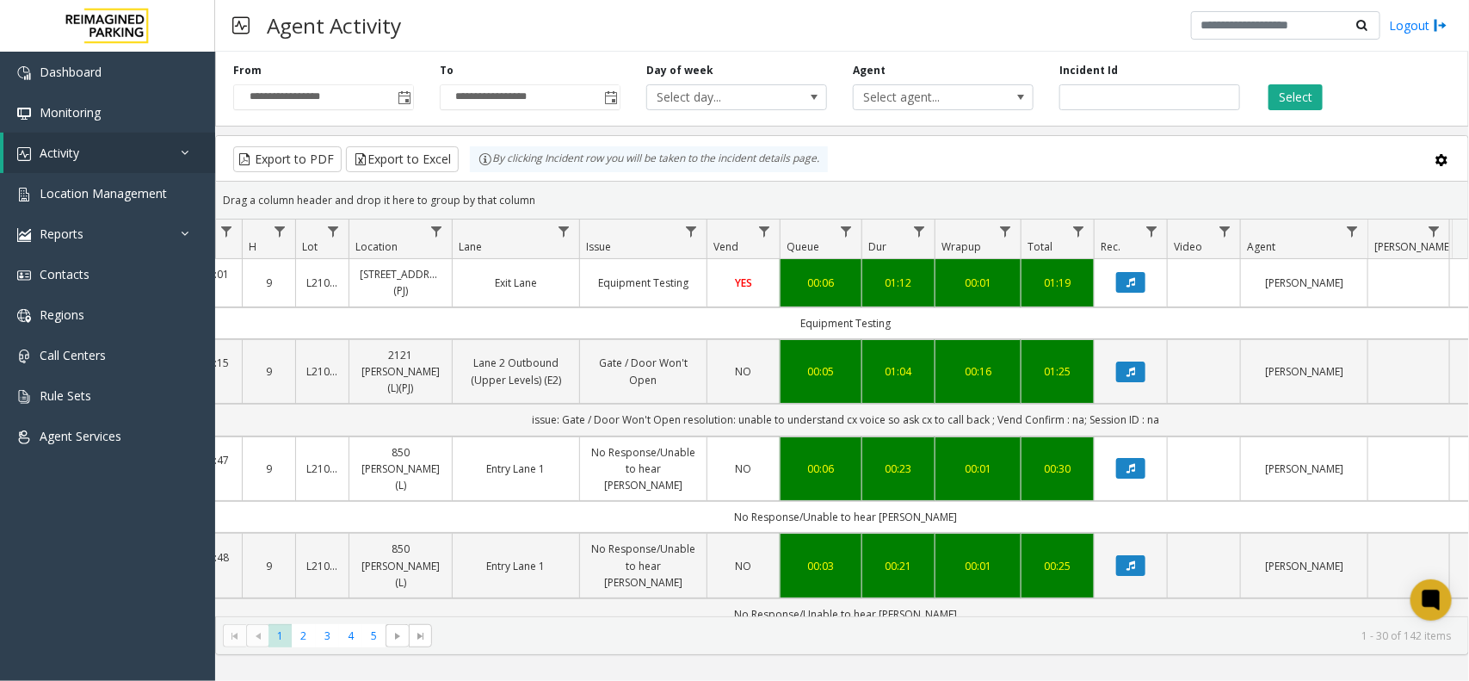
click at [560, 204] on div "Drag a column header and drop it here to group by that column" at bounding box center [842, 200] width 1252 height 30
drag, startPoint x: 561, startPoint y: 198, endPoint x: 458, endPoint y: 181, distance: 104.7
click at [458, 181] on kendo-grid "Export to PDF Export to Excel By clicking Incident row you will be taken to the…" at bounding box center [842, 395] width 1254 height 520
click at [557, 200] on div "Drag a column header and drop it here to group by that column" at bounding box center [842, 200] width 1252 height 30
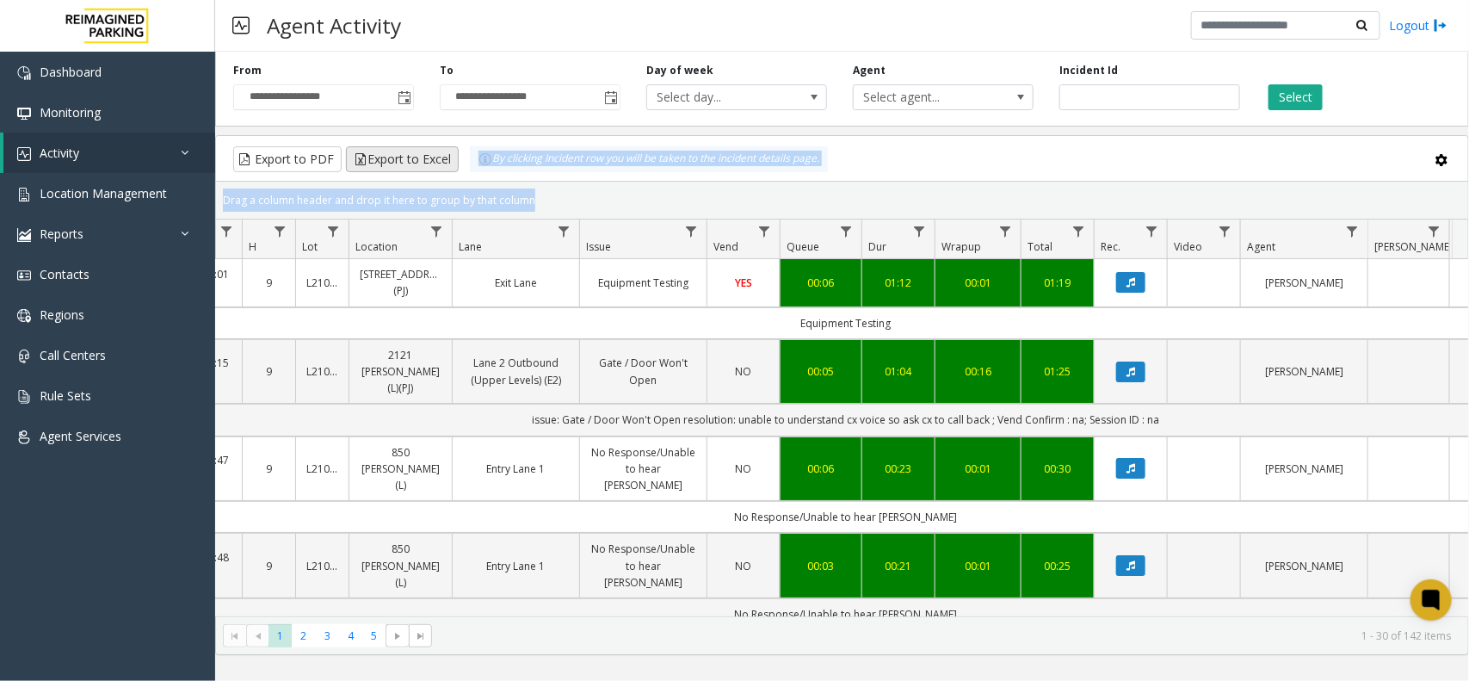
drag, startPoint x: 557, startPoint y: 200, endPoint x: 457, endPoint y: 164, distance: 106.2
click at [457, 164] on kendo-grid "Export to PDF Export to Excel By clicking Incident row you will be taken to the…" at bounding box center [842, 395] width 1254 height 520
click at [545, 177] on kendo-grid-toolbar "Export to PDF Export to Excel By clicking Incident row you will be taken to the…" at bounding box center [842, 159] width 1252 height 46
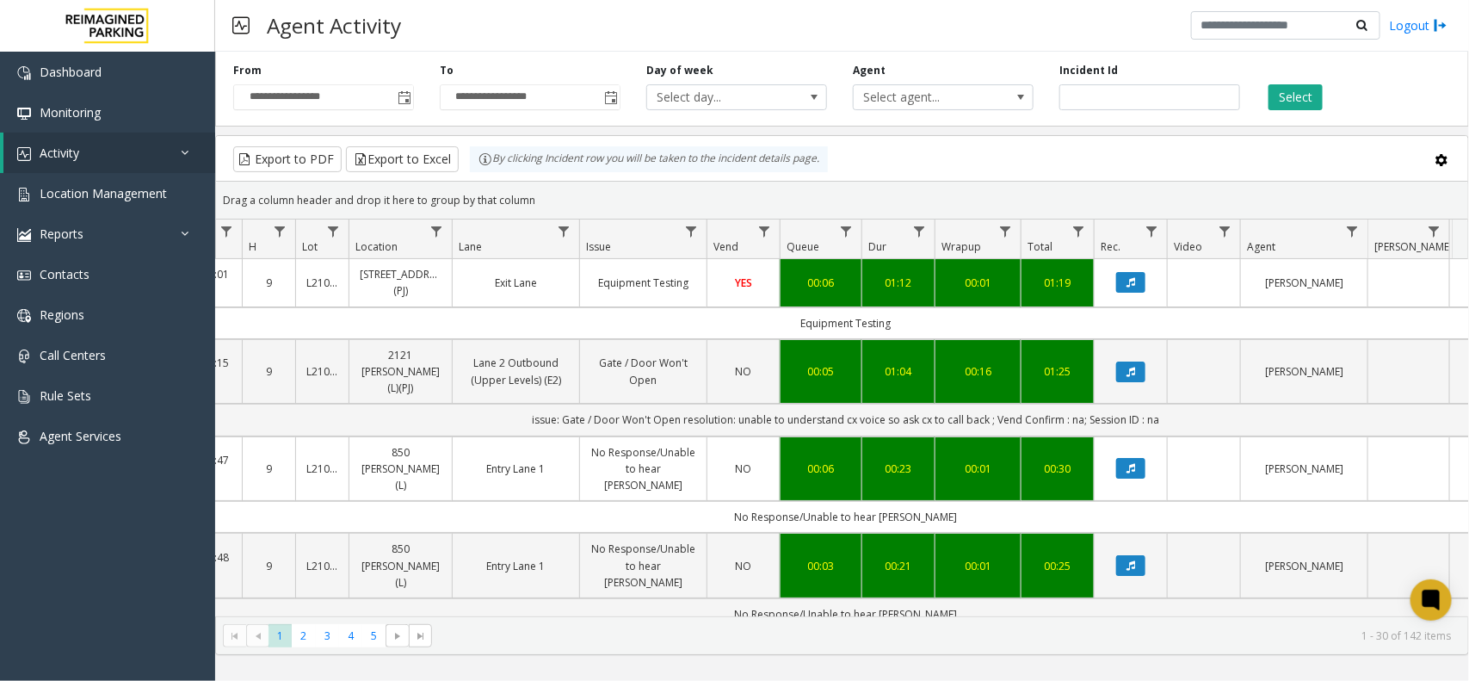
drag, startPoint x: 547, startPoint y: 191, endPoint x: 483, endPoint y: 178, distance: 65.0
click at [483, 178] on kendo-grid "Export to PDF Export to Excel By clicking Incident row you will be taken to the…" at bounding box center [842, 395] width 1254 height 520
click at [556, 203] on div "Drag a column header and drop it here to group by that column" at bounding box center [842, 200] width 1252 height 30
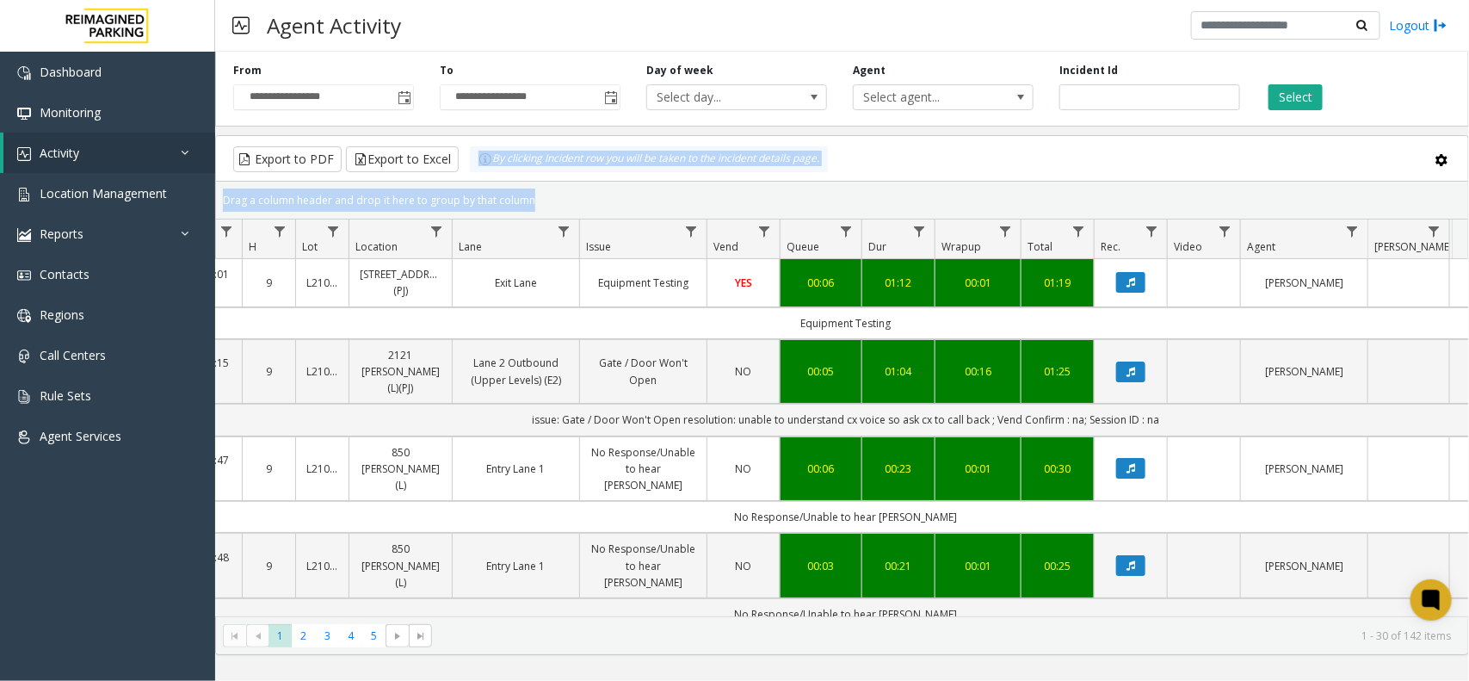
drag, startPoint x: 556, startPoint y: 203, endPoint x: 487, endPoint y: 175, distance: 74.5
click at [487, 175] on kendo-grid "Export to PDF Export to Excel By clicking Incident row you will be taken to the…" at bounding box center [842, 395] width 1254 height 520
click at [552, 189] on div "Drag a column header and drop it here to group by that column" at bounding box center [842, 200] width 1252 height 30
drag, startPoint x: 547, startPoint y: 198, endPoint x: 474, endPoint y: 176, distance: 75.4
click at [474, 176] on kendo-grid "Export to PDF Export to Excel By clicking Incident row you will be taken to the…" at bounding box center [842, 395] width 1254 height 520
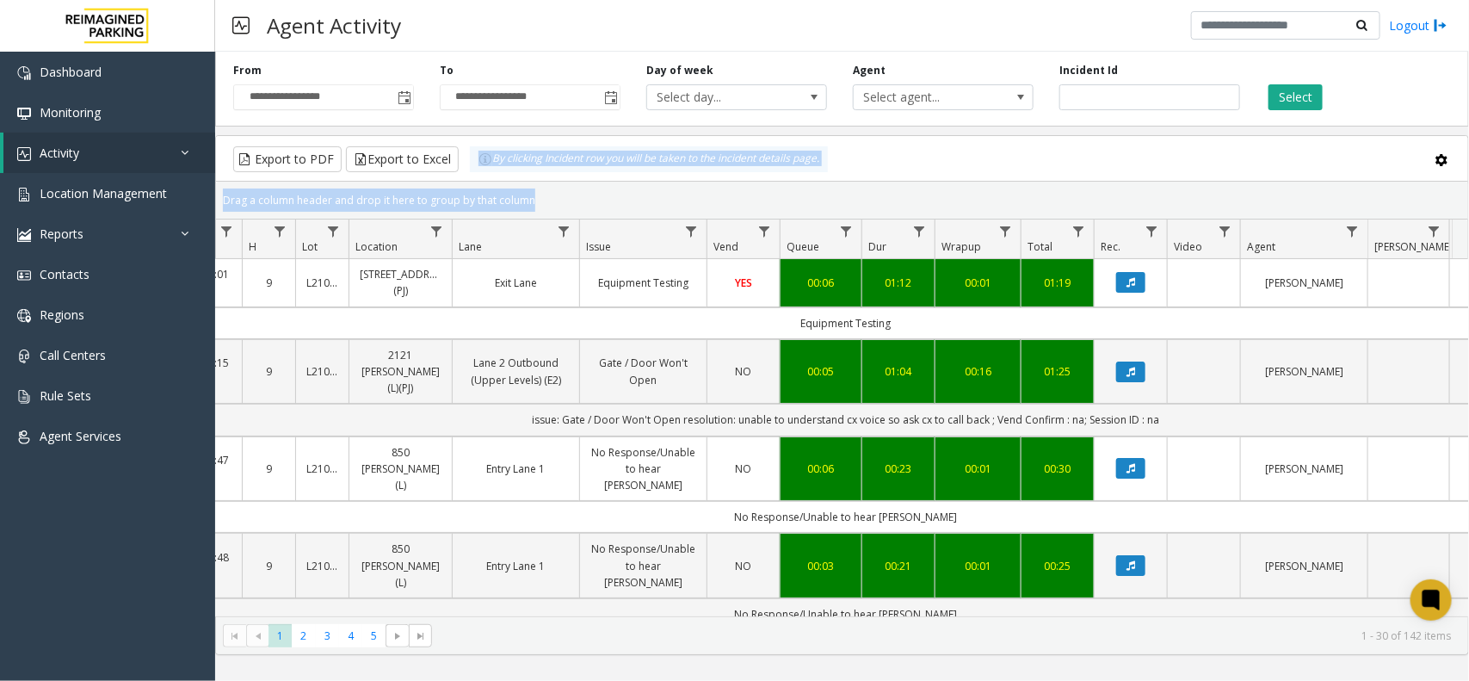
click at [578, 203] on div "Drag a column header and drop it here to group by that column" at bounding box center [842, 200] width 1252 height 30
drag, startPoint x: 571, startPoint y: 203, endPoint x: 393, endPoint y: 147, distance: 185.9
click at [393, 147] on kendo-grid "Export to PDF Export to Excel By clicking Incident row you will be taken to the…" at bounding box center [842, 395] width 1254 height 520
click at [573, 198] on div "Drag a column header and drop it here to group by that column" at bounding box center [842, 200] width 1252 height 30
drag, startPoint x: 547, startPoint y: 195, endPoint x: 456, endPoint y: 164, distance: 96.1
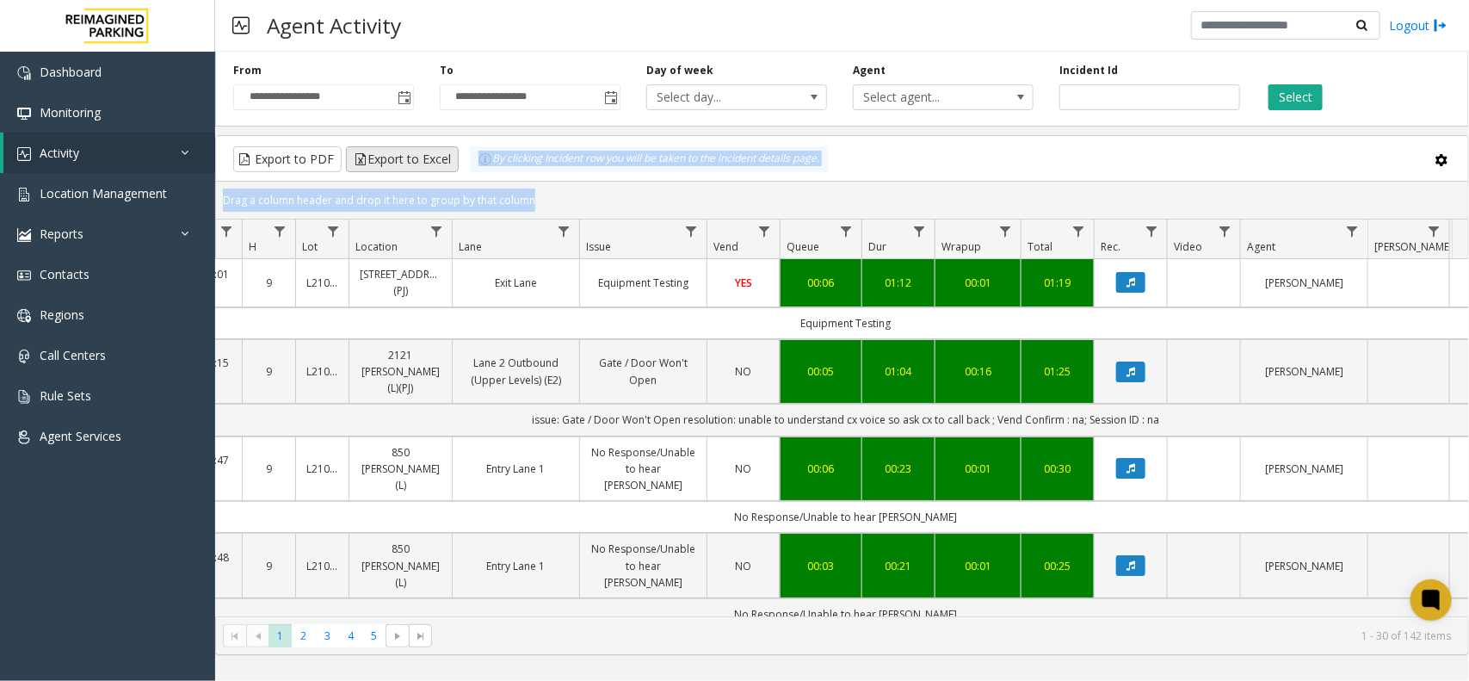
click at [456, 164] on kendo-grid "Export to PDF Export to Excel By clicking Incident row you will be taken to the…" at bounding box center [842, 395] width 1254 height 520
click at [538, 190] on div "Drag a column header and drop it here to group by that column" at bounding box center [842, 200] width 1252 height 30
drag, startPoint x: 538, startPoint y: 189, endPoint x: 474, endPoint y: 164, distance: 68.7
click at [474, 164] on kendo-grid "Export to PDF Export to Excel By clicking Incident row you will be taken to the…" at bounding box center [842, 395] width 1254 height 520
click at [530, 182] on kendo-grid-group-panel "Drag a column header and drop it here to group by that column" at bounding box center [842, 201] width 1252 height 38
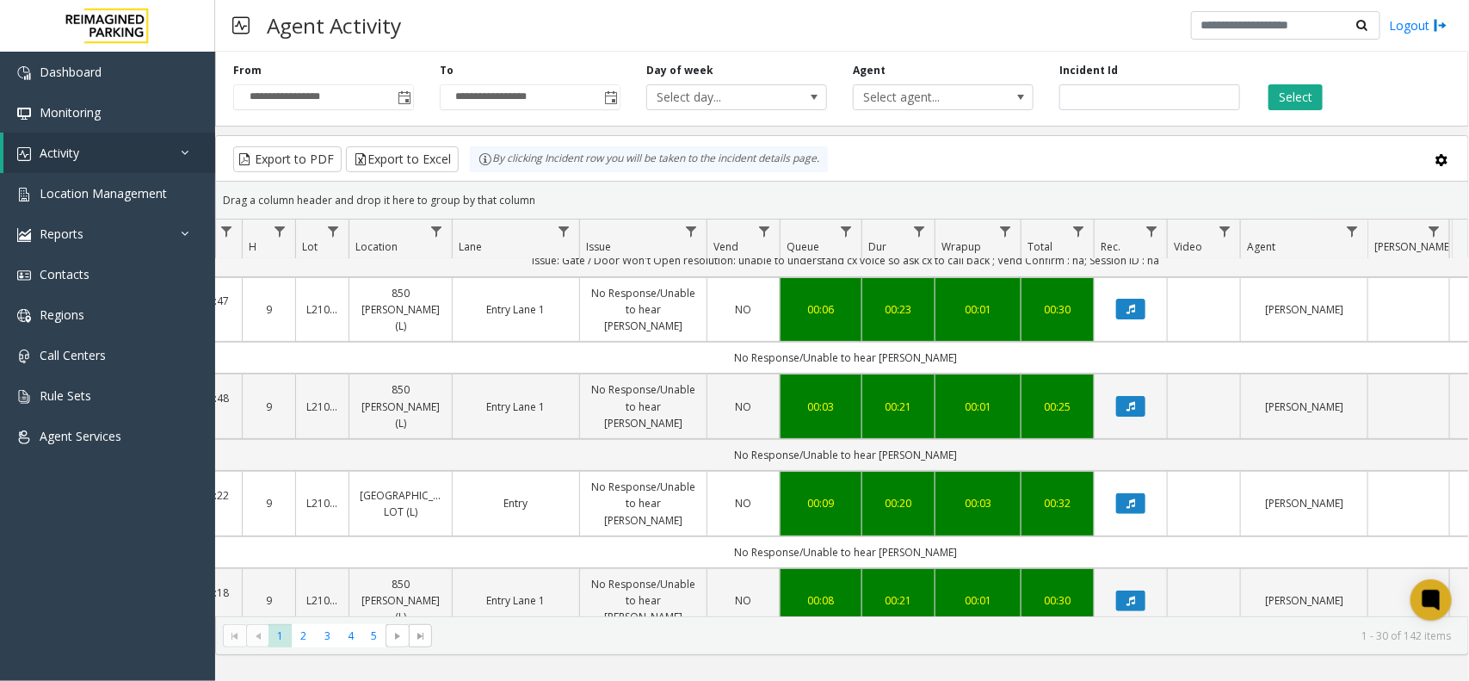
scroll to position [215, 174]
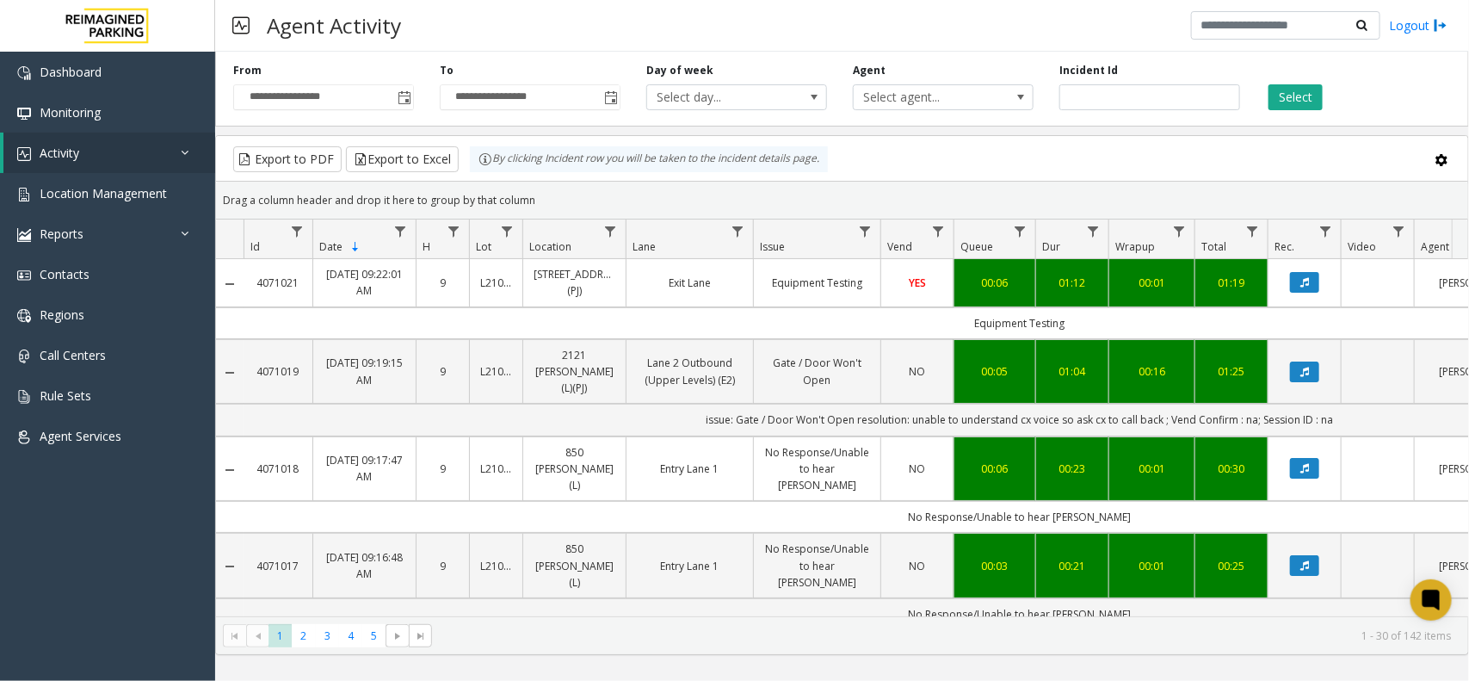
click at [1079, 131] on div "**********" at bounding box center [842, 350] width 1254 height 610
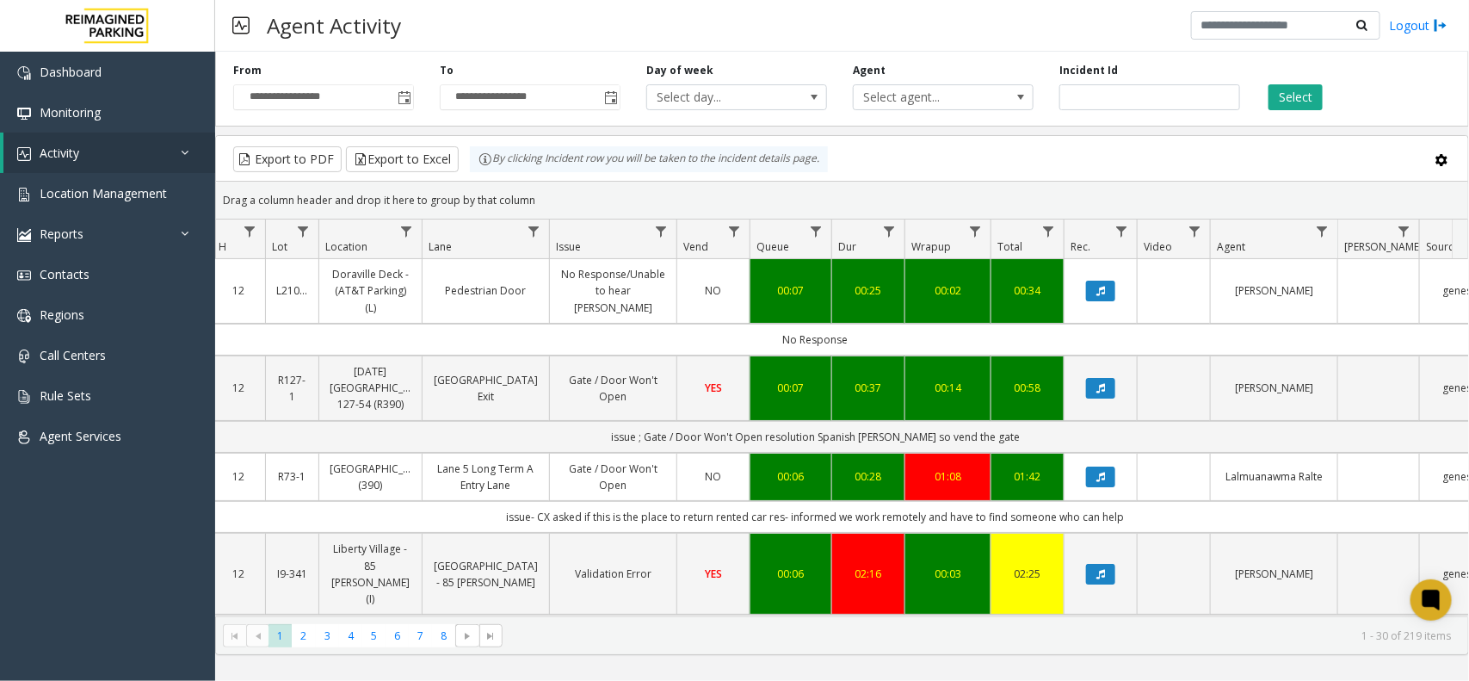
scroll to position [0, 244]
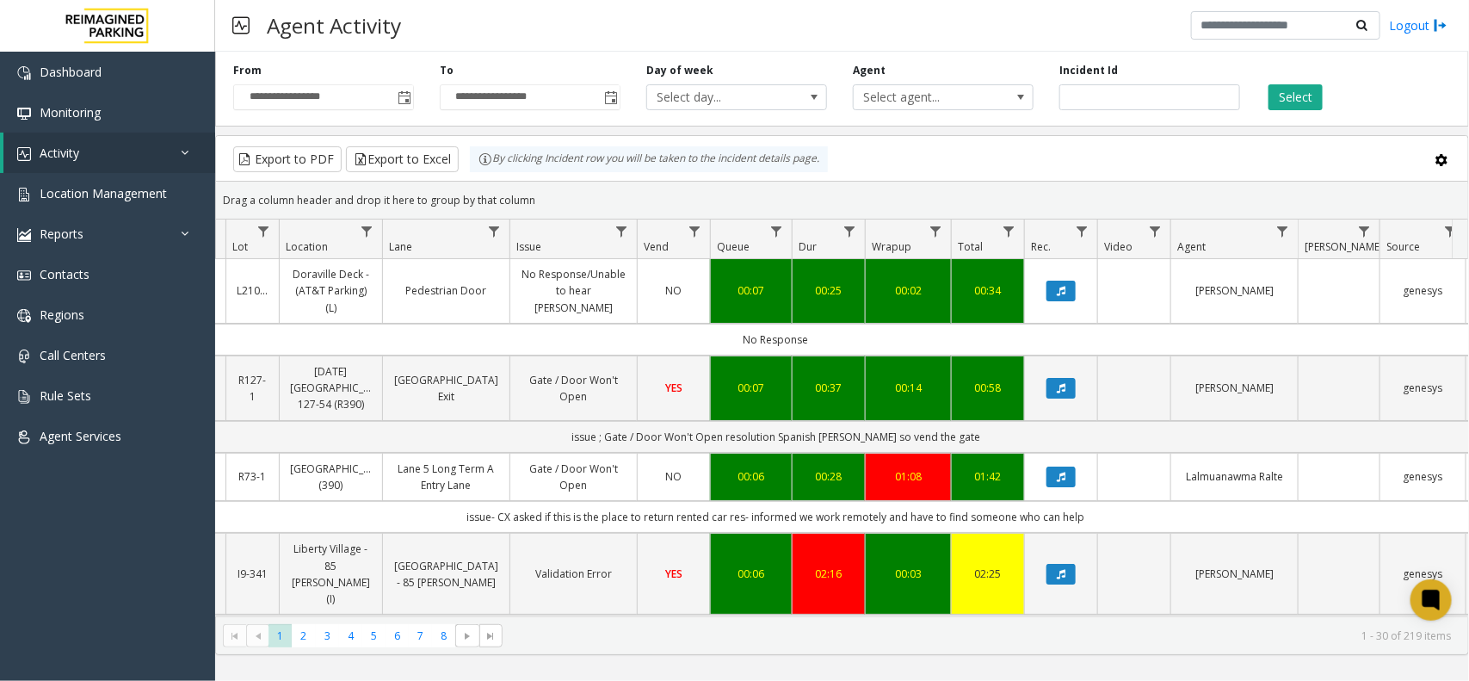
click at [1295, 119] on div "**********" at bounding box center [842, 86] width 1254 height 82
click at [1295, 104] on button "Select" at bounding box center [1296, 97] width 54 height 26
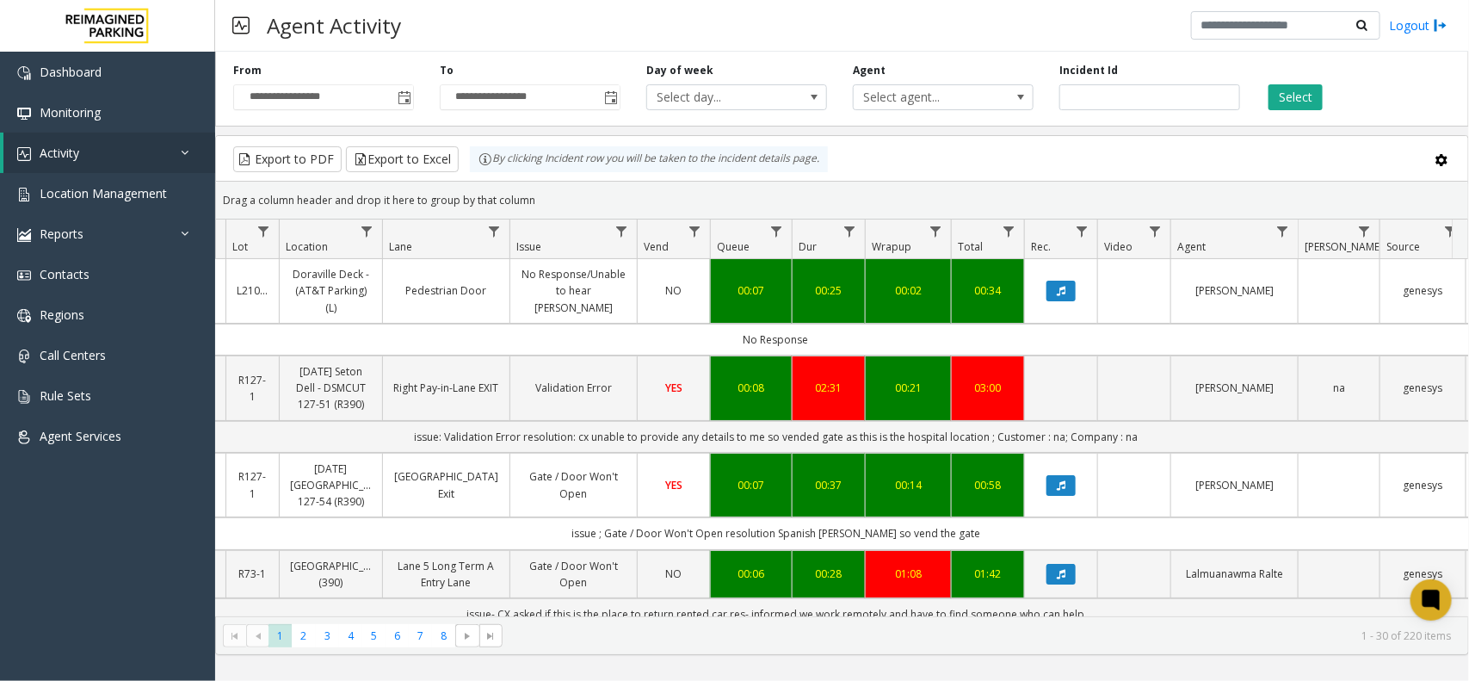
scroll to position [0, 164]
